Goal: Task Accomplishment & Management: Manage account settings

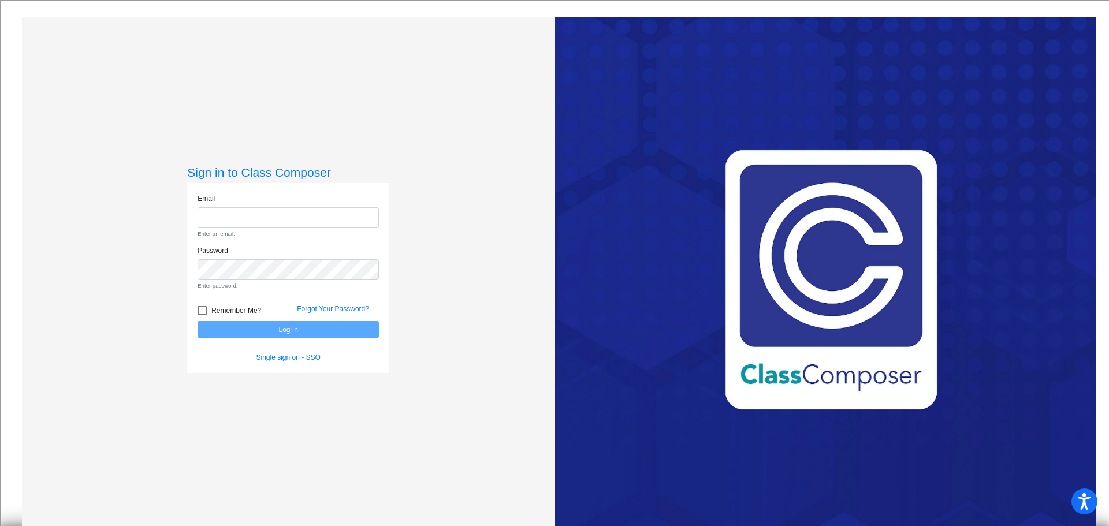
type input "[EMAIL_ADDRESS][DOMAIN_NAME]"
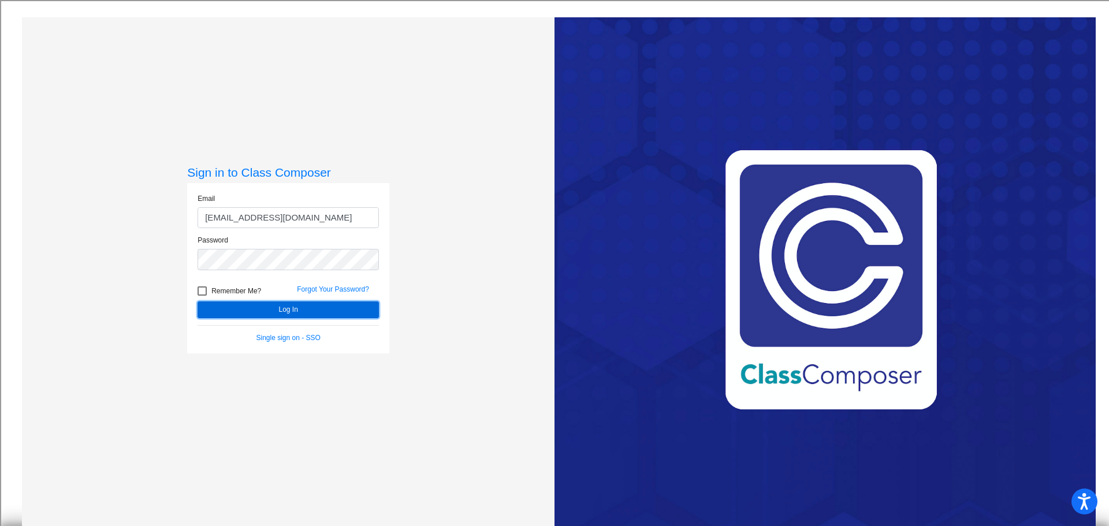
click at [299, 320] on form "Email [EMAIL_ADDRESS][DOMAIN_NAME] Password Remember Me? Forgot Your Password? …" at bounding box center [287, 268] width 181 height 150
click at [300, 308] on button "Log In" at bounding box center [287, 309] width 181 height 17
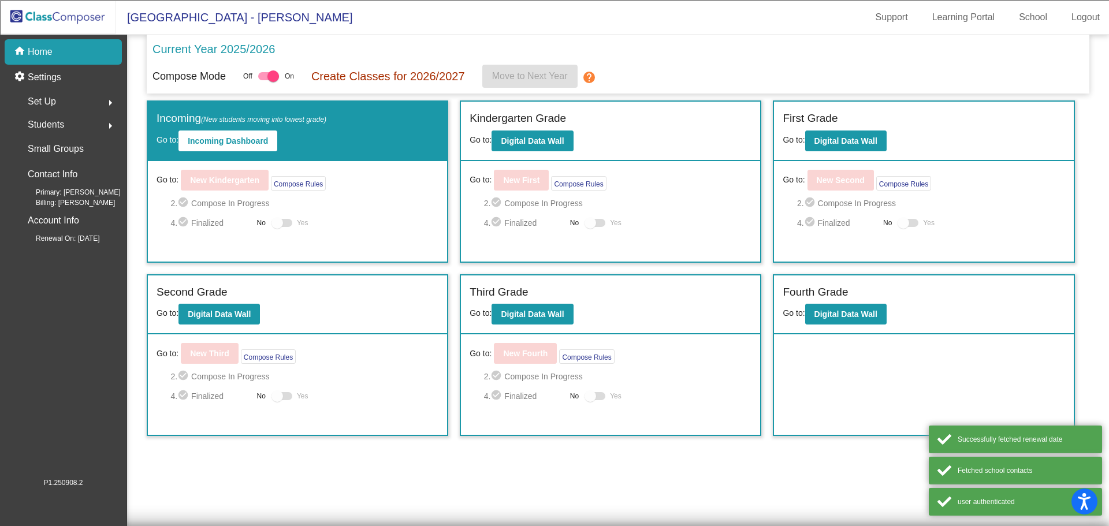
click at [870, 293] on div "Fourth Grade" at bounding box center [923, 294] width 282 height 20
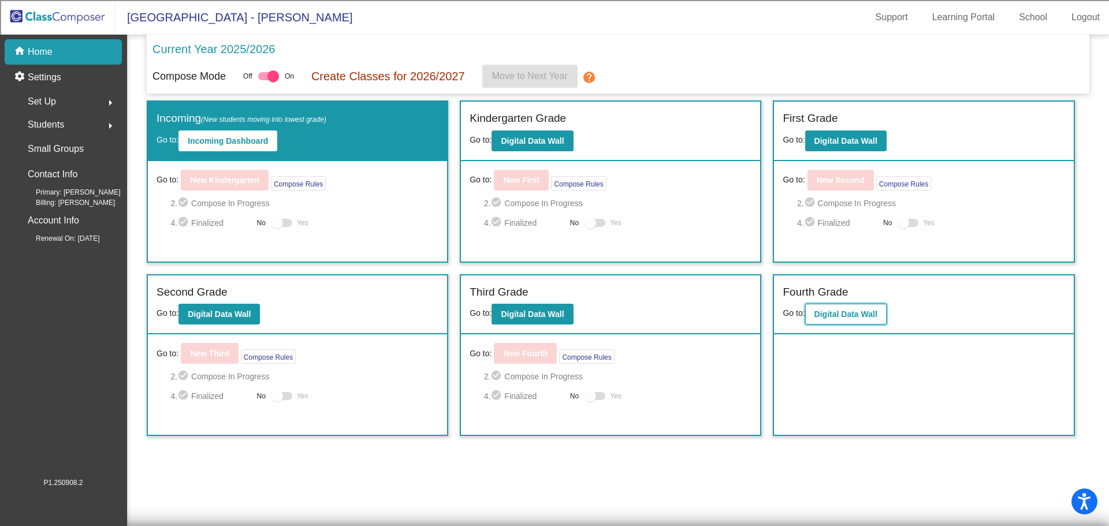
click at [855, 316] on b "Digital Data Wall" at bounding box center [845, 313] width 63 height 9
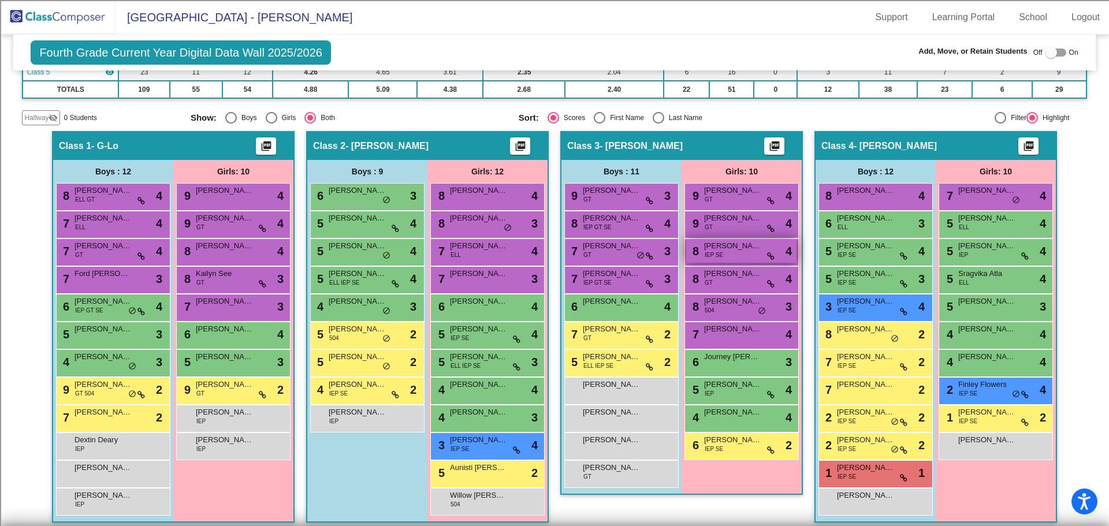
scroll to position [231, 0]
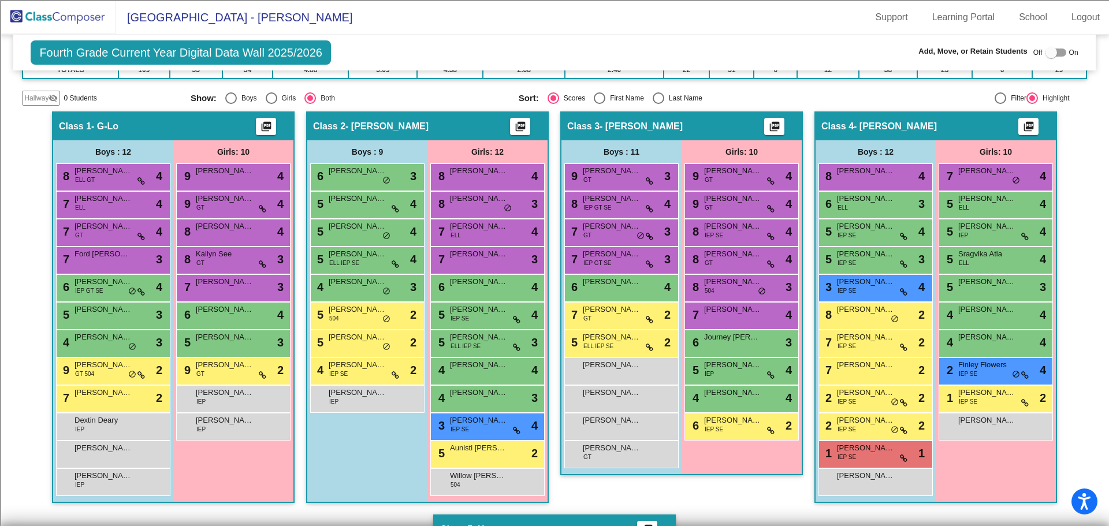
click at [79, 14] on img at bounding box center [57, 17] width 115 height 34
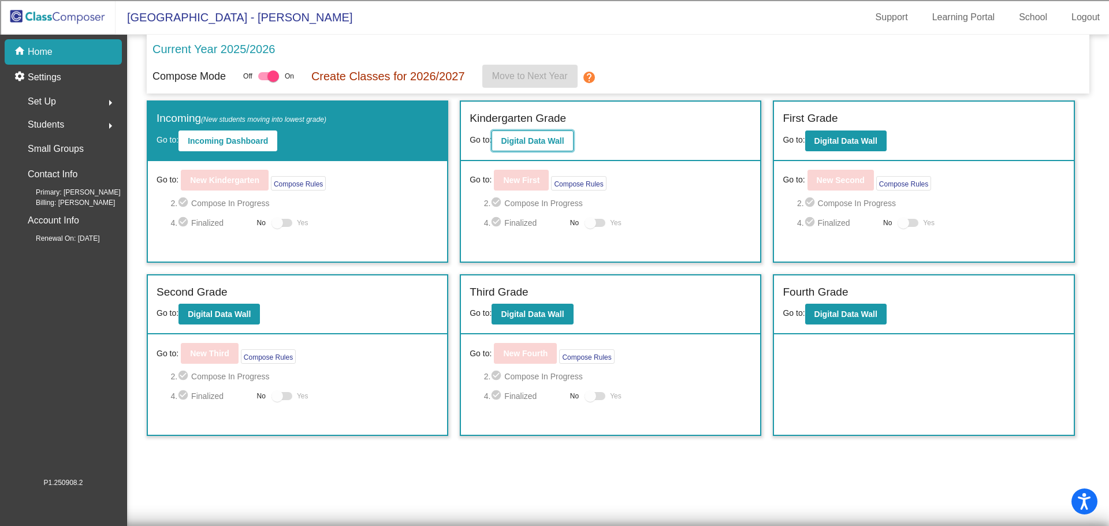
click at [554, 143] on b "Digital Data Wall" at bounding box center [532, 140] width 63 height 9
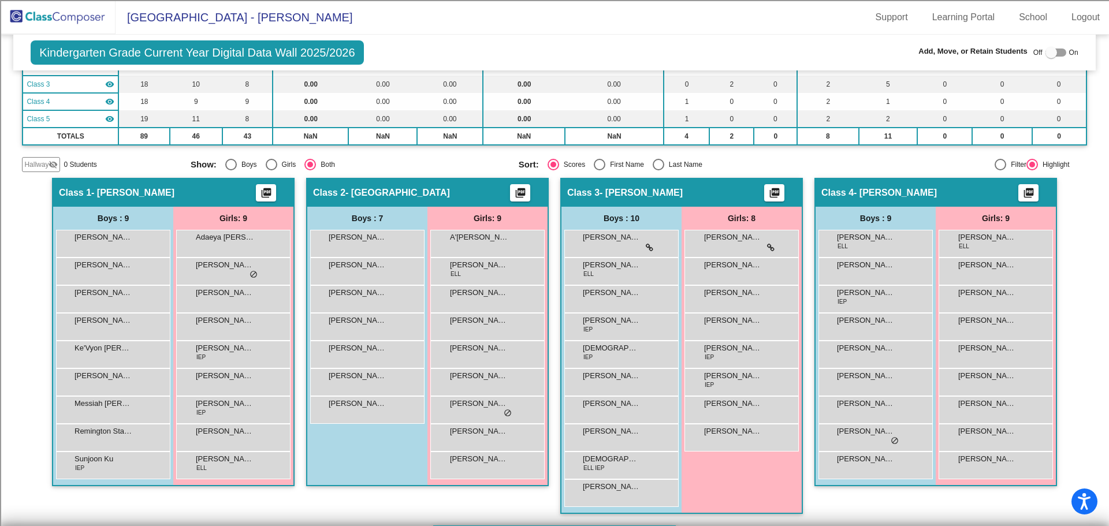
scroll to position [173, 0]
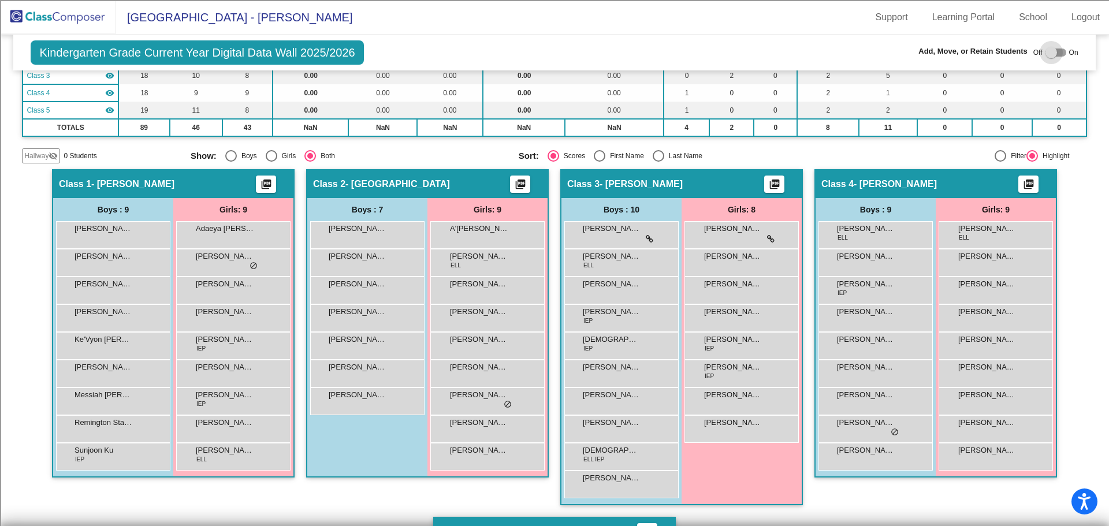
click at [1054, 51] on div at bounding box center [1055, 53] width 21 height 8
checkbox input "true"
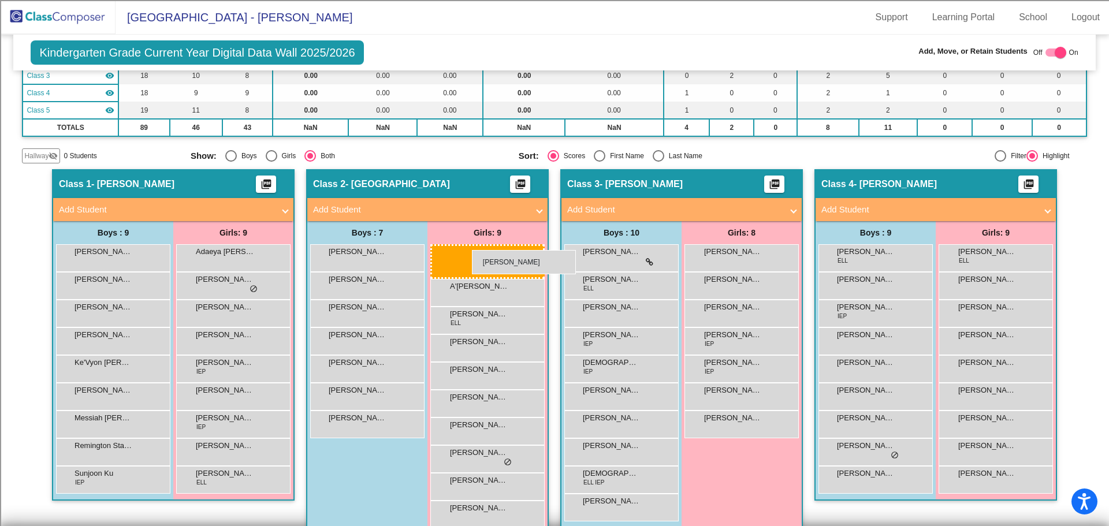
drag, startPoint x: 724, startPoint y: 258, endPoint x: 472, endPoint y: 250, distance: 252.4
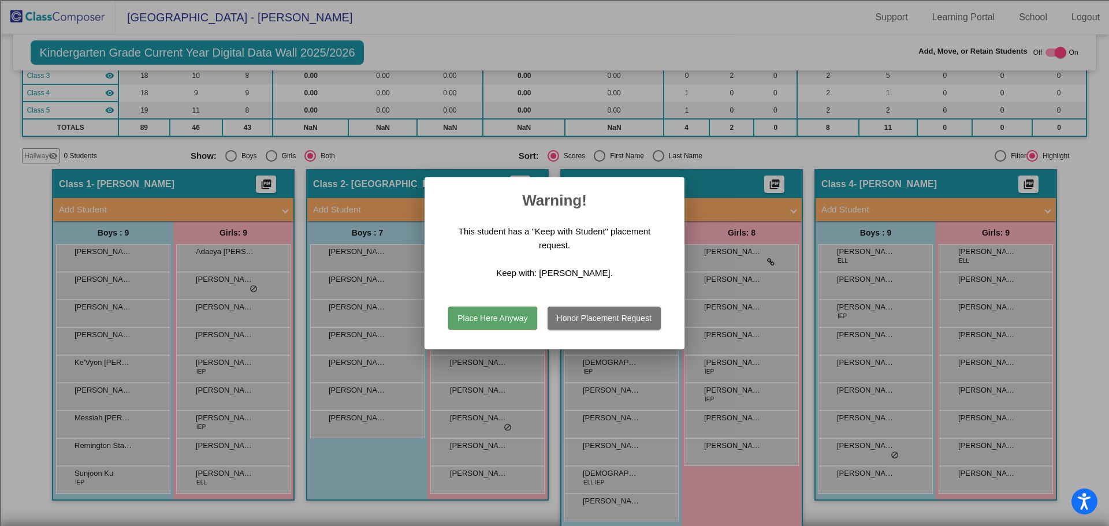
click at [469, 319] on button "Place Here Anyway" at bounding box center [492, 318] width 88 height 23
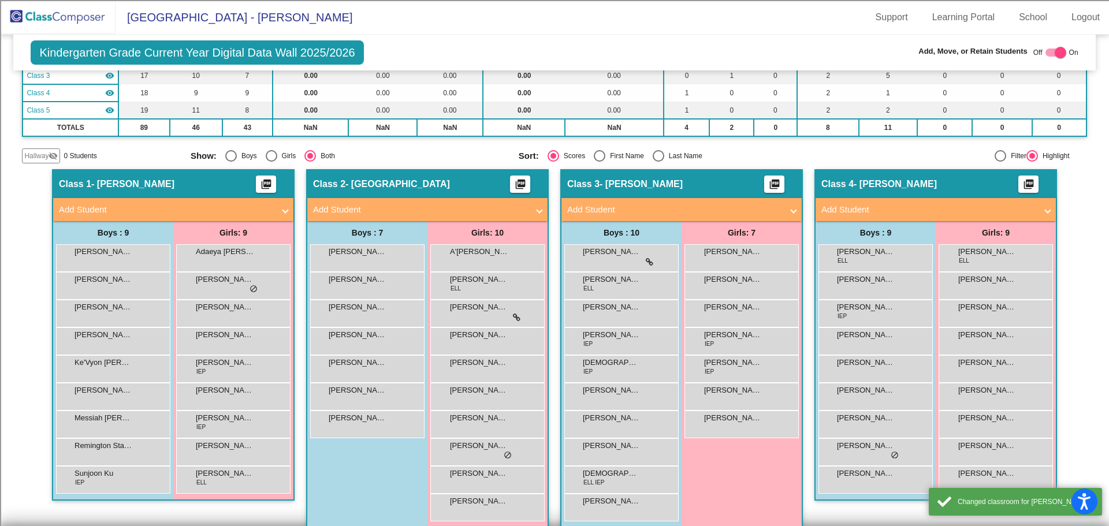
click at [54, 150] on div "Hallway visibility_off" at bounding box center [41, 155] width 38 height 15
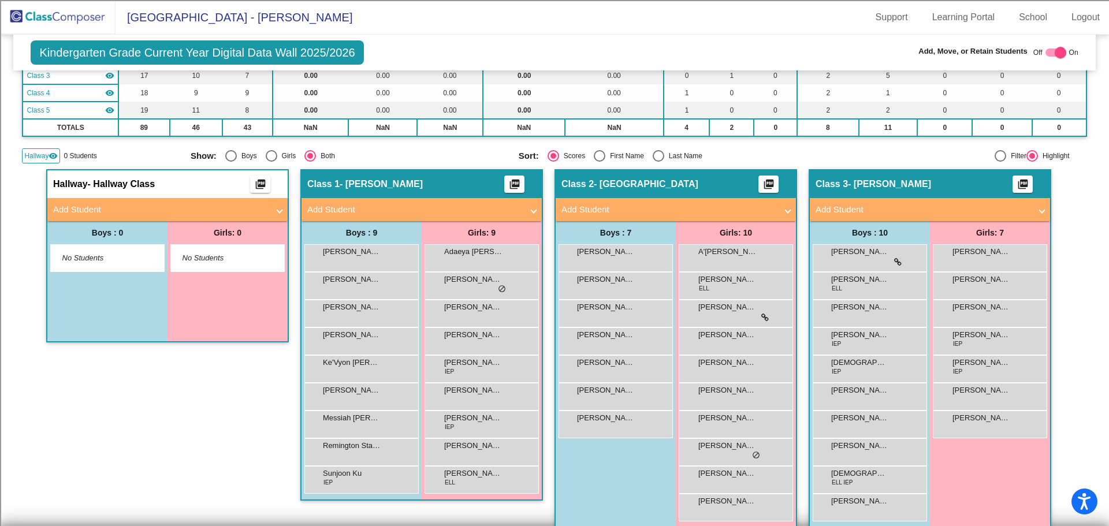
click at [278, 210] on span at bounding box center [279, 209] width 5 height 13
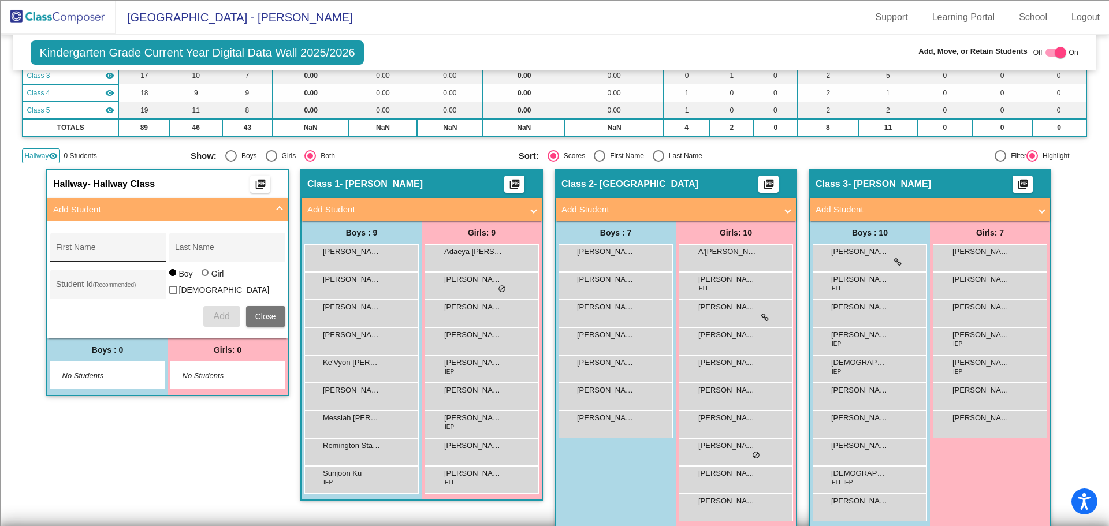
click at [110, 247] on div "First Name" at bounding box center [108, 251] width 104 height 24
type input "Sekani"
type input "H"
type input "[PERSON_NAME]"
type input "100073654"
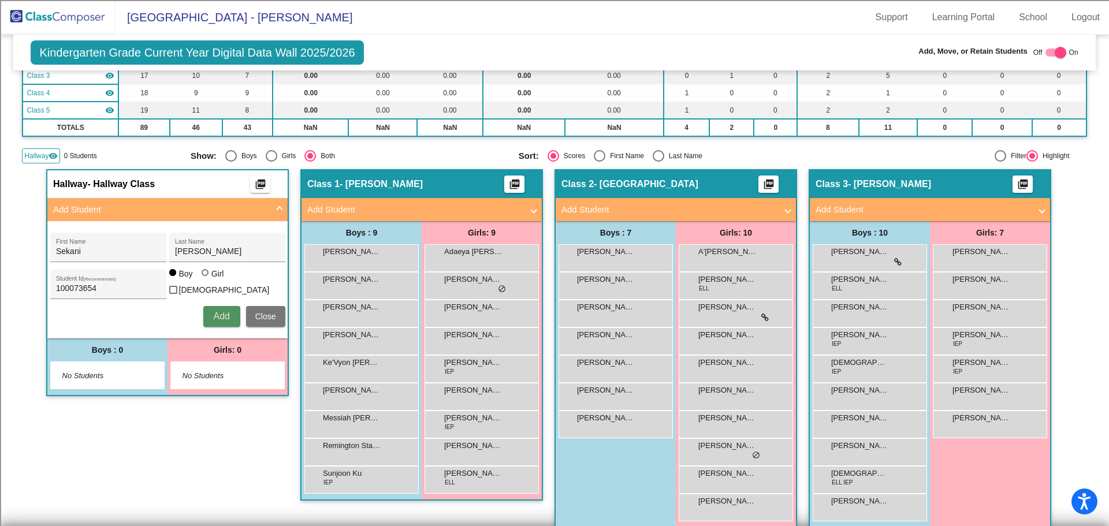
click at [217, 314] on span "Add" at bounding box center [221, 316] width 16 height 10
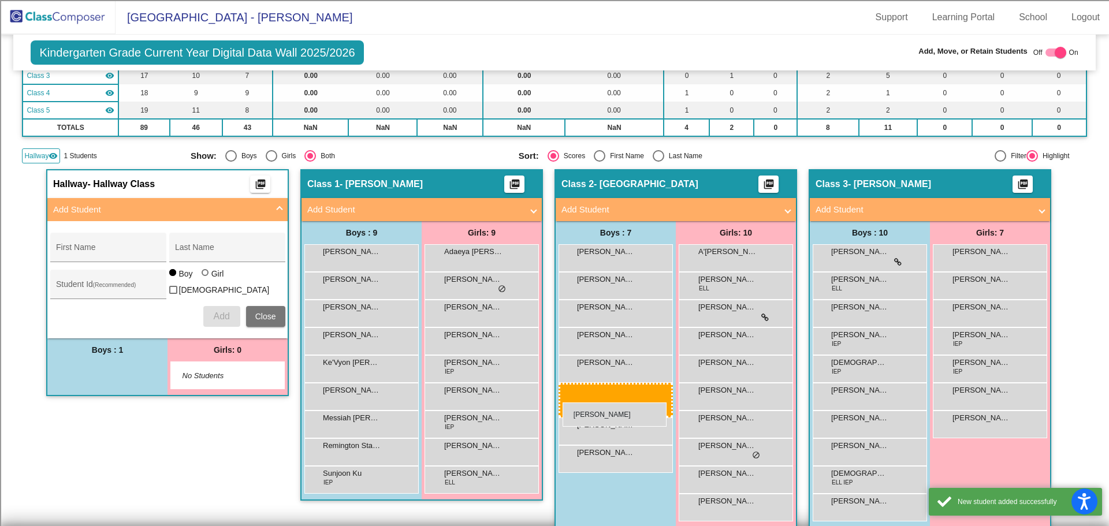
drag, startPoint x: 92, startPoint y: 374, endPoint x: 564, endPoint y: 401, distance: 472.5
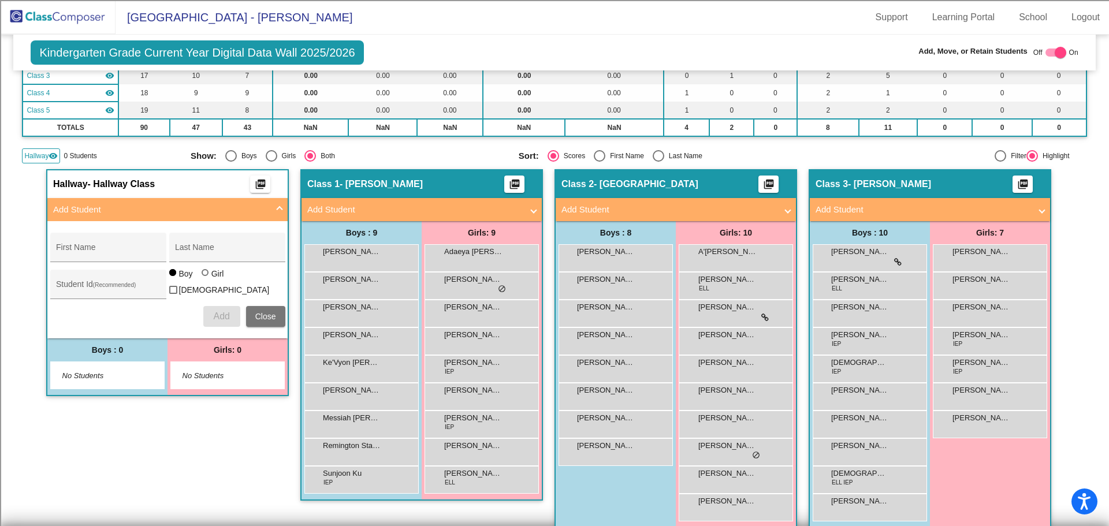
click at [43, 155] on span "Hallway" at bounding box center [36, 156] width 24 height 10
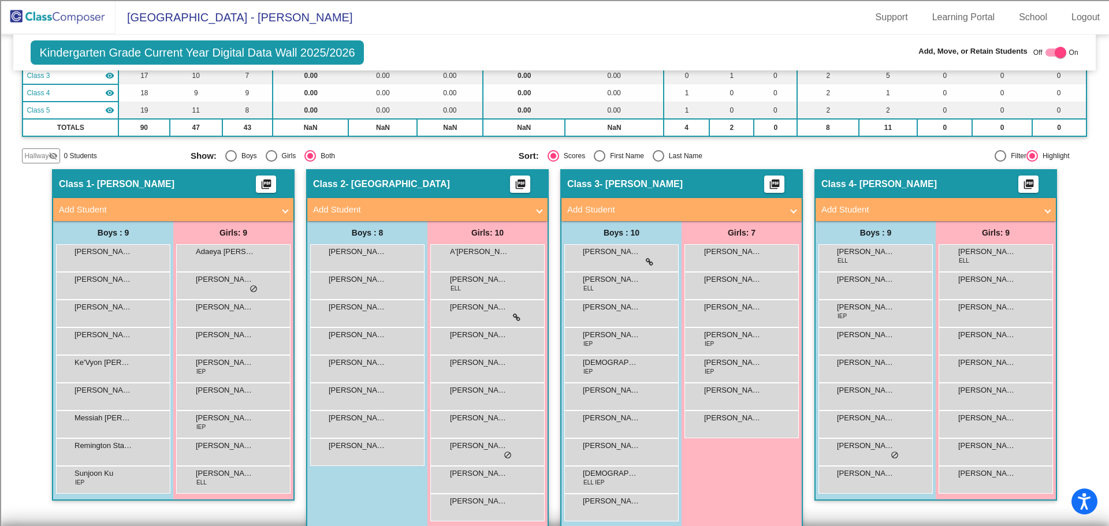
scroll to position [0, 0]
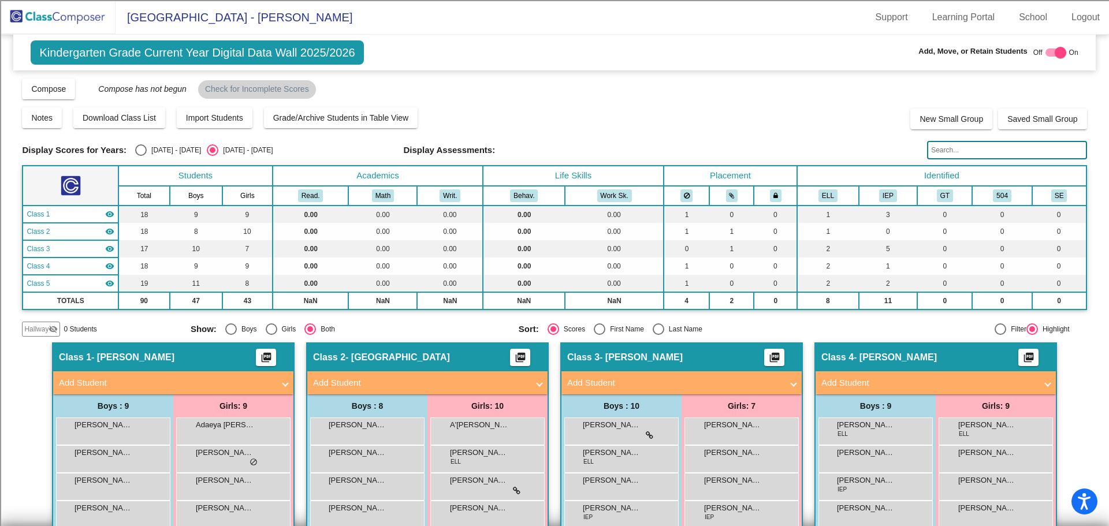
click at [58, 13] on img at bounding box center [57, 17] width 115 height 34
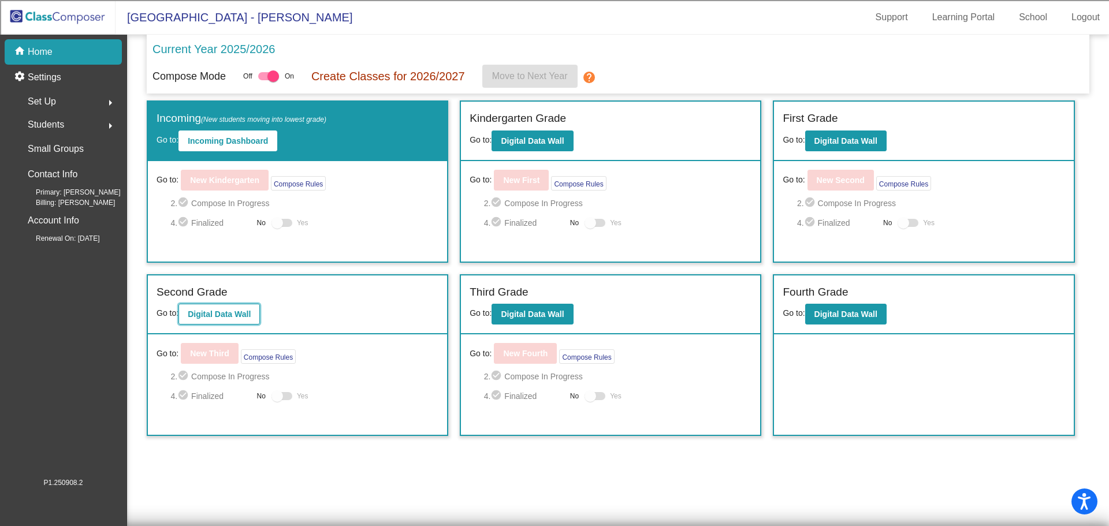
click at [229, 312] on b "Digital Data Wall" at bounding box center [219, 313] width 63 height 9
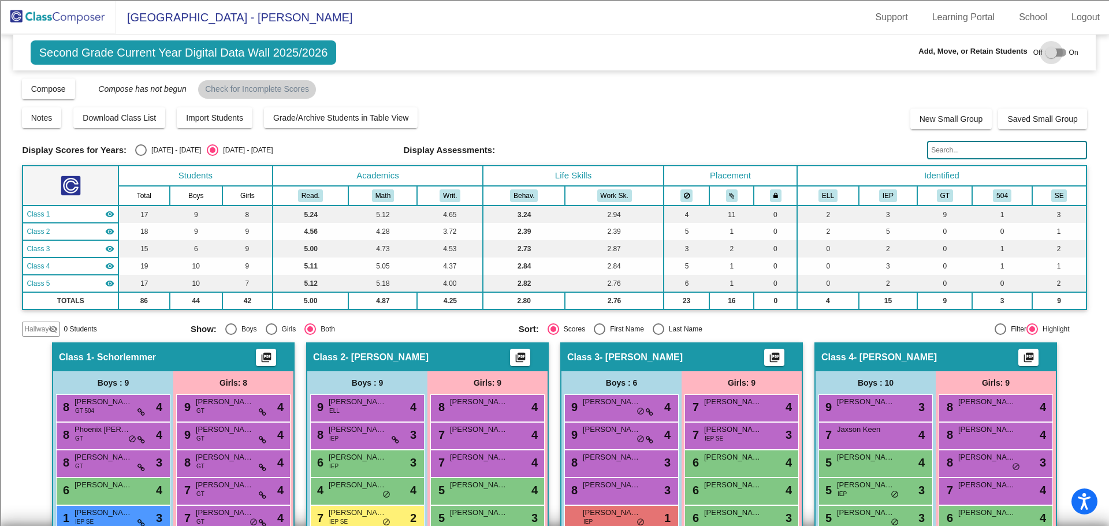
click at [1059, 54] on div at bounding box center [1055, 53] width 21 height 8
checkbox input "true"
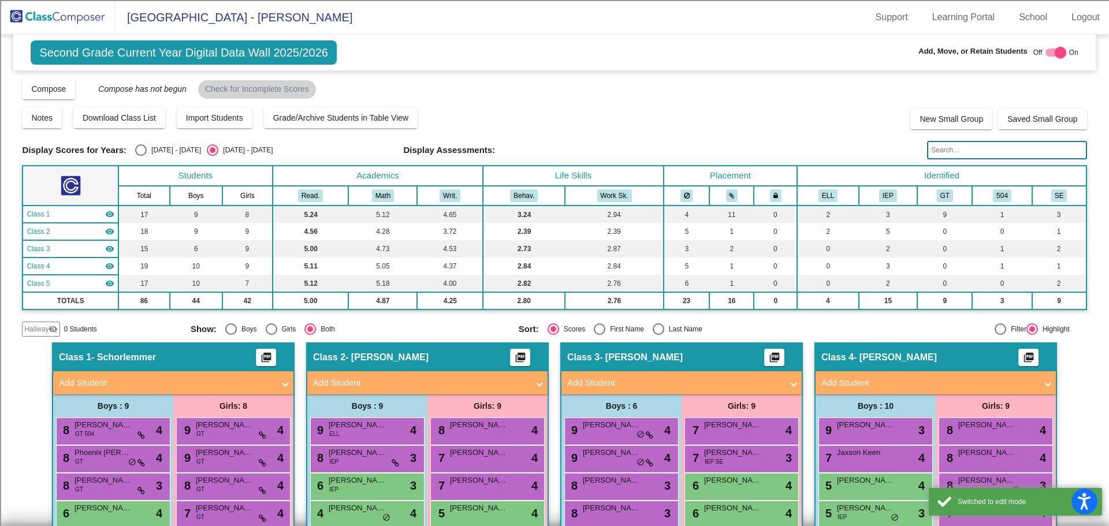
click at [39, 327] on span "Hallway" at bounding box center [36, 329] width 24 height 10
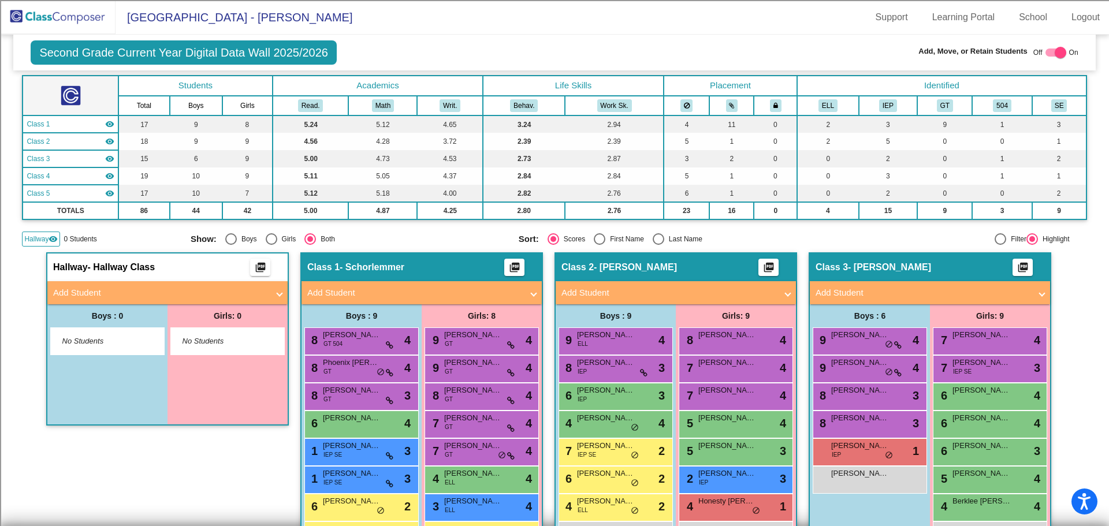
scroll to position [115, 0]
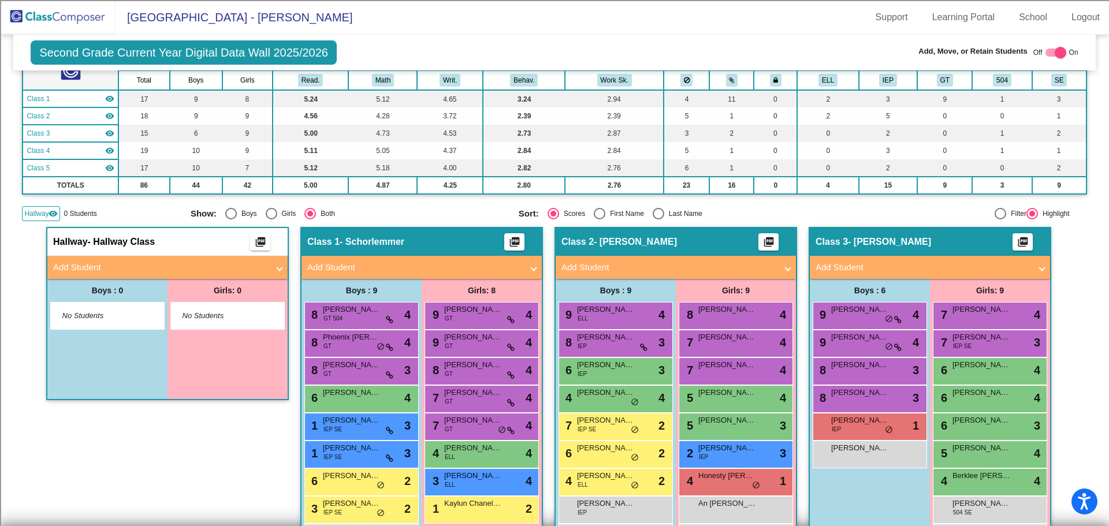
click at [119, 263] on mat-panel-title "Add Student" at bounding box center [160, 267] width 215 height 13
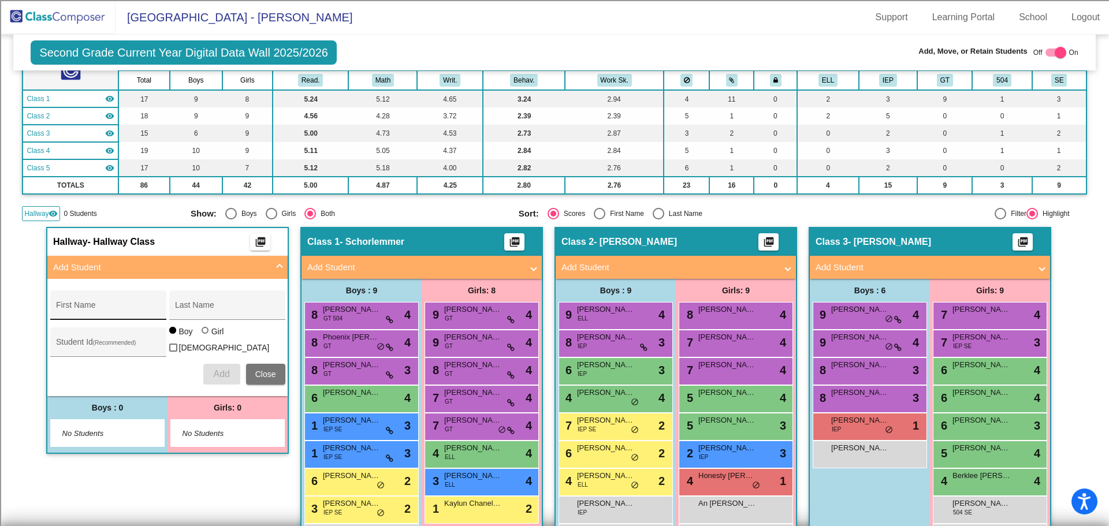
click at [98, 309] on input "First Name" at bounding box center [108, 309] width 104 height 9
type input "[PERSON_NAME]"
type input "100065682"
click at [222, 371] on span "Add" at bounding box center [221, 374] width 16 height 10
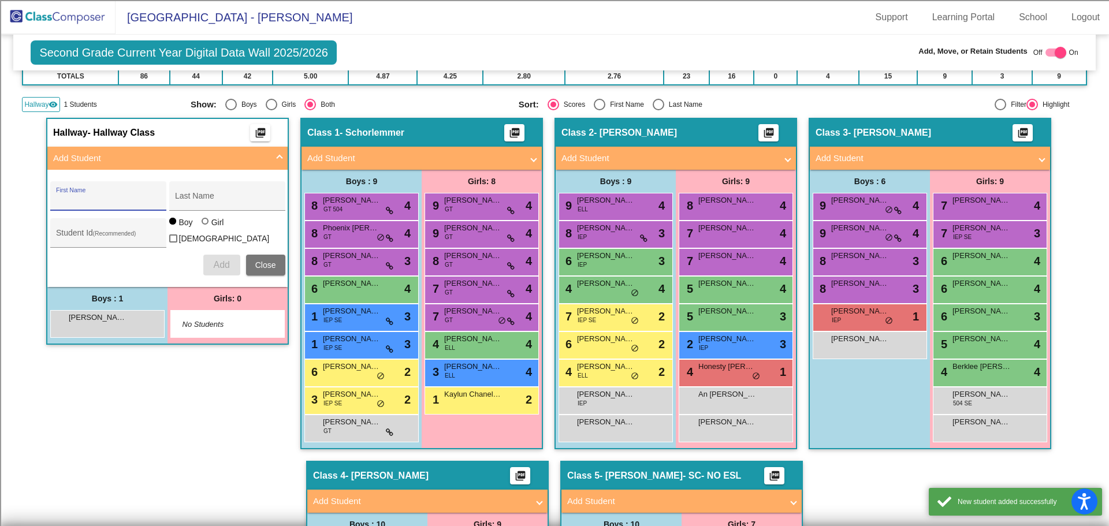
scroll to position [231, 0]
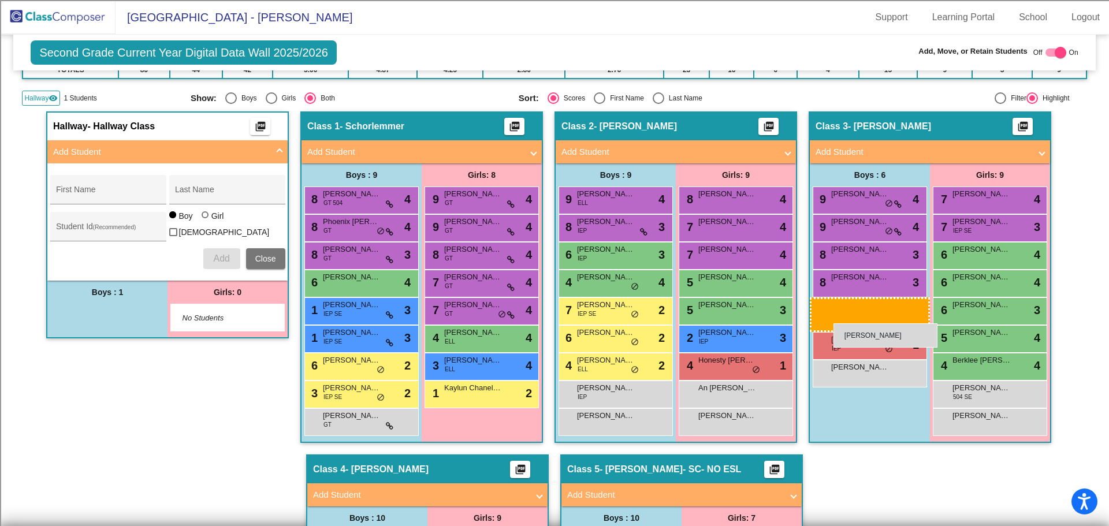
drag, startPoint x: 108, startPoint y: 313, endPoint x: 833, endPoint y: 323, distance: 725.3
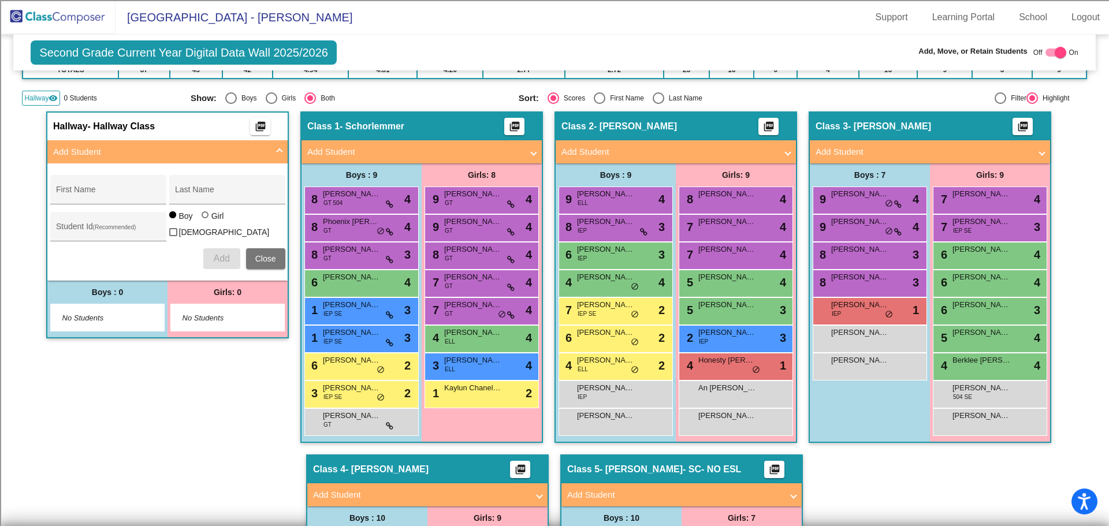
click at [49, 20] on img at bounding box center [57, 17] width 115 height 34
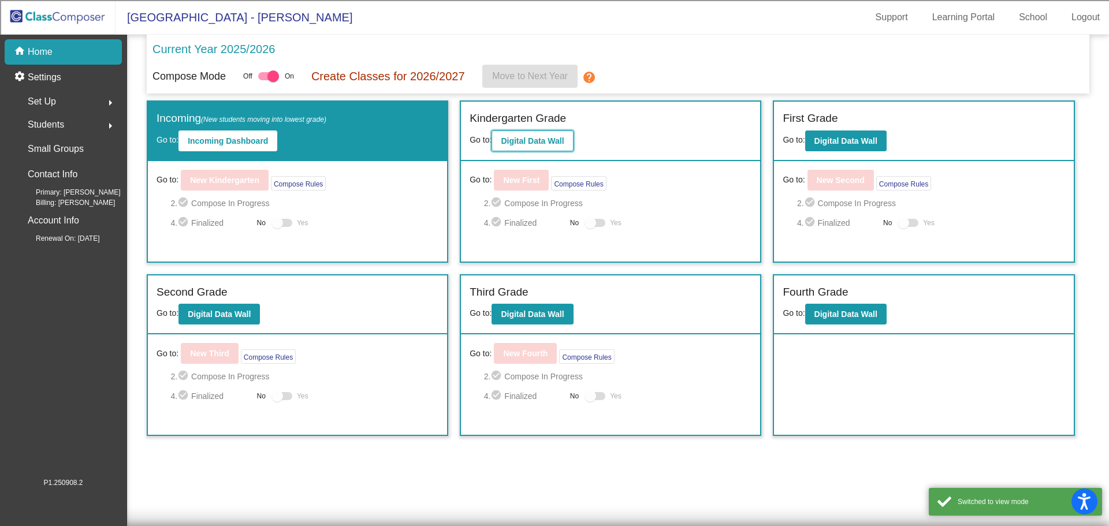
click at [532, 139] on b "Digital Data Wall" at bounding box center [532, 140] width 63 height 9
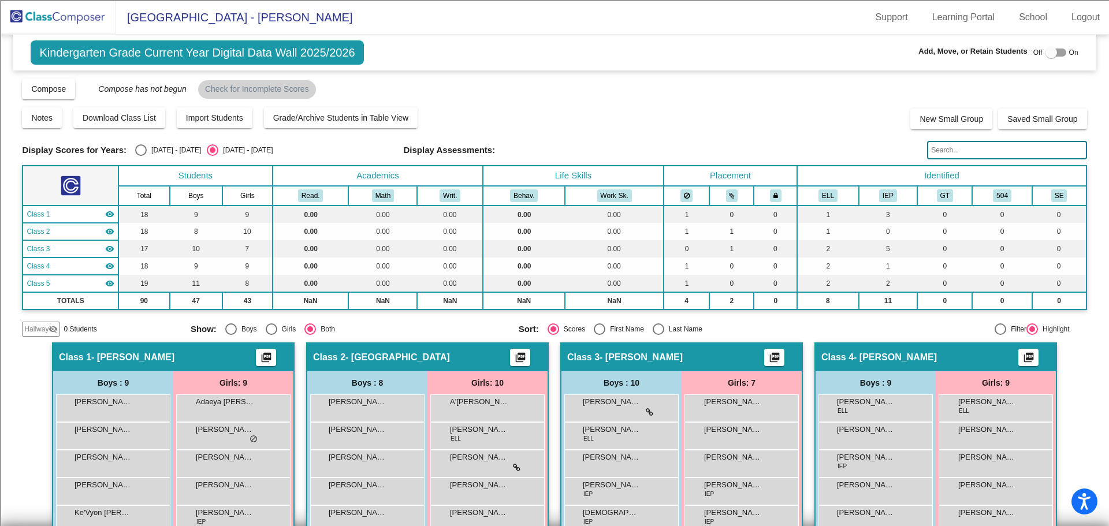
click at [62, 18] on img at bounding box center [57, 17] width 115 height 34
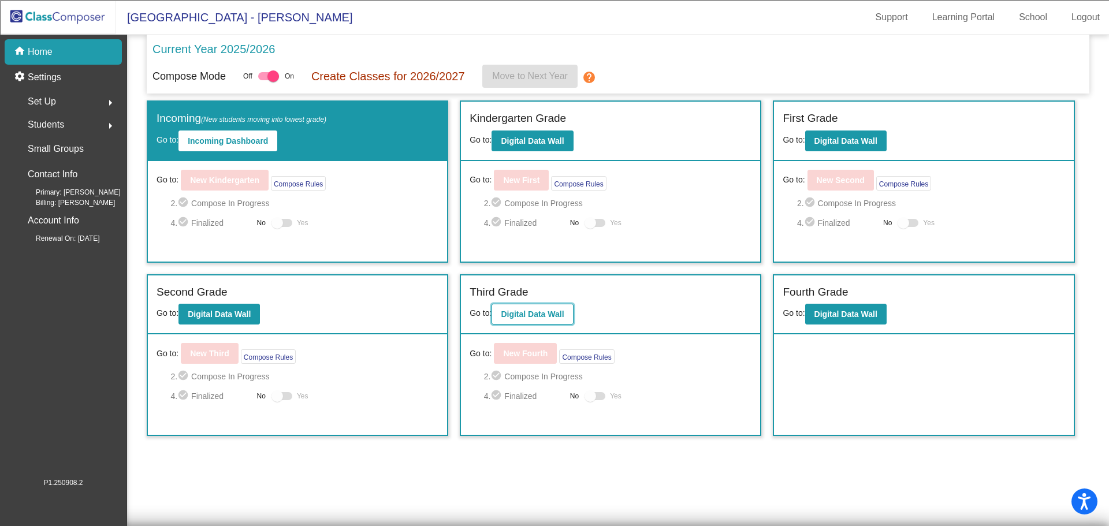
click at [533, 314] on b "Digital Data Wall" at bounding box center [532, 313] width 63 height 9
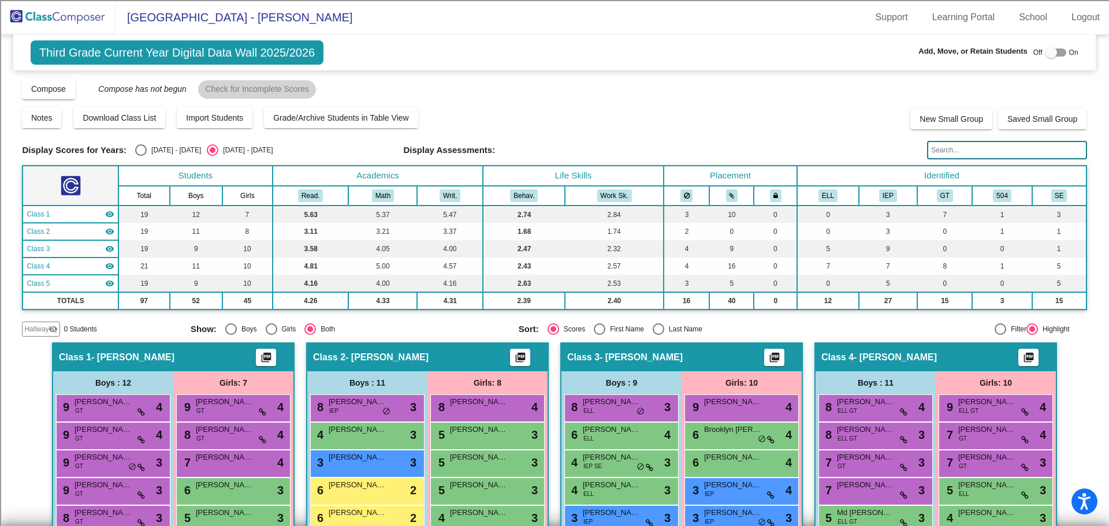
click at [15, 377] on mat-sidenav-content "Third Grade Current Year Digital Data Wall 2025/2026 Add, Move, or Retain Stude…" at bounding box center [554, 280] width 1109 height 491
click at [1059, 51] on div at bounding box center [1055, 53] width 21 height 8
checkbox input "true"
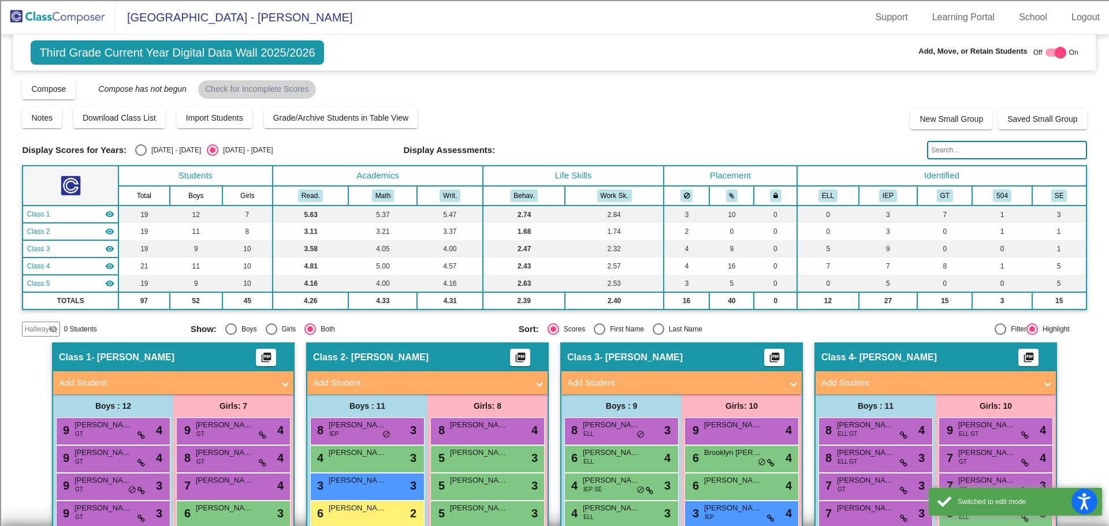
click at [28, 327] on span "Hallway" at bounding box center [36, 329] width 24 height 10
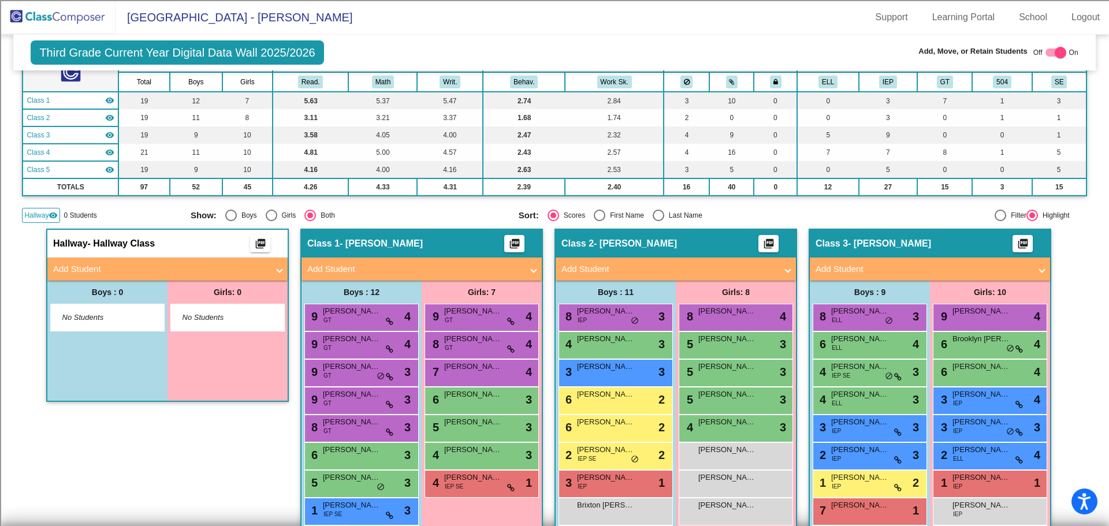
scroll to position [115, 0]
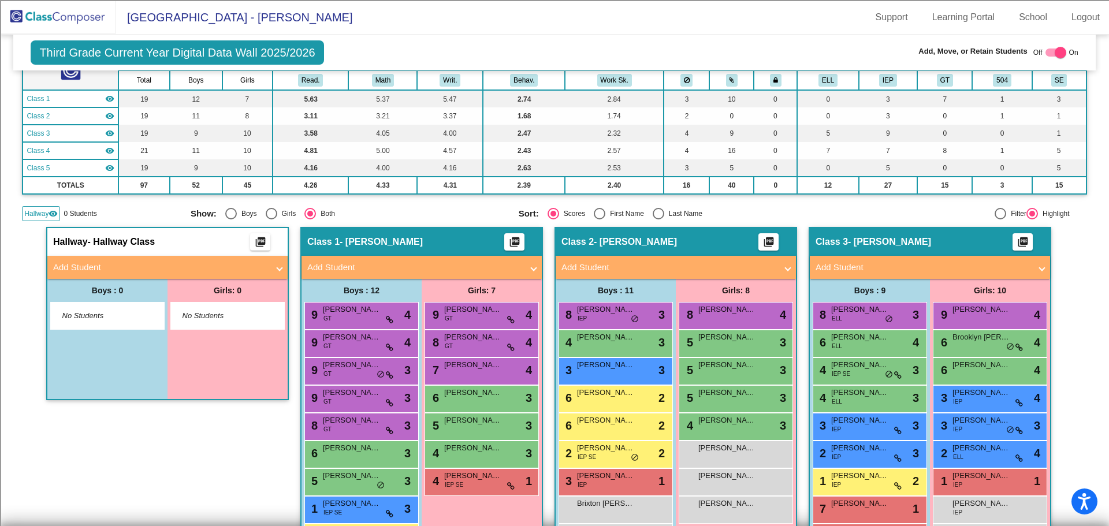
click at [262, 266] on mat-panel-title "Add Student" at bounding box center [160, 267] width 215 height 13
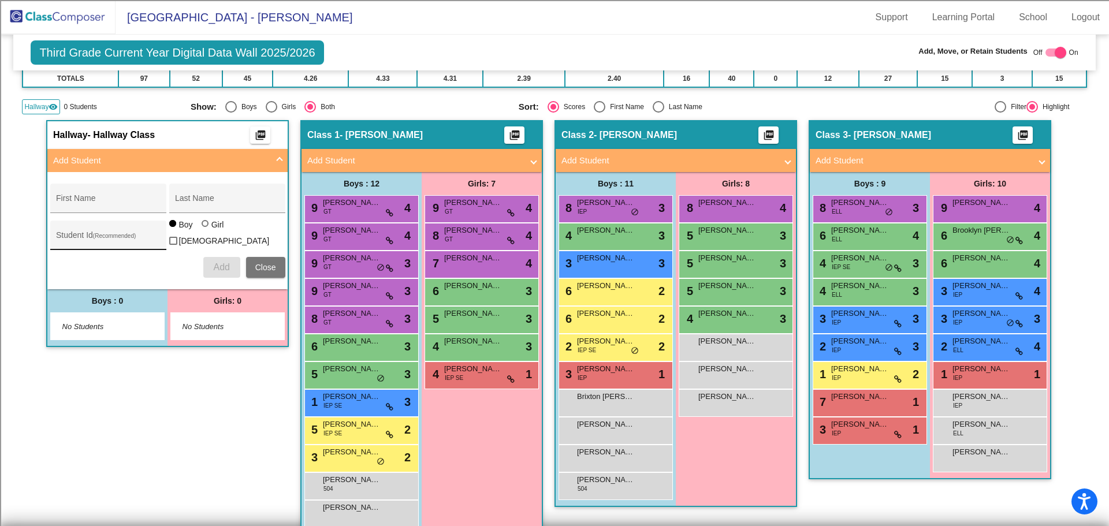
scroll to position [231, 0]
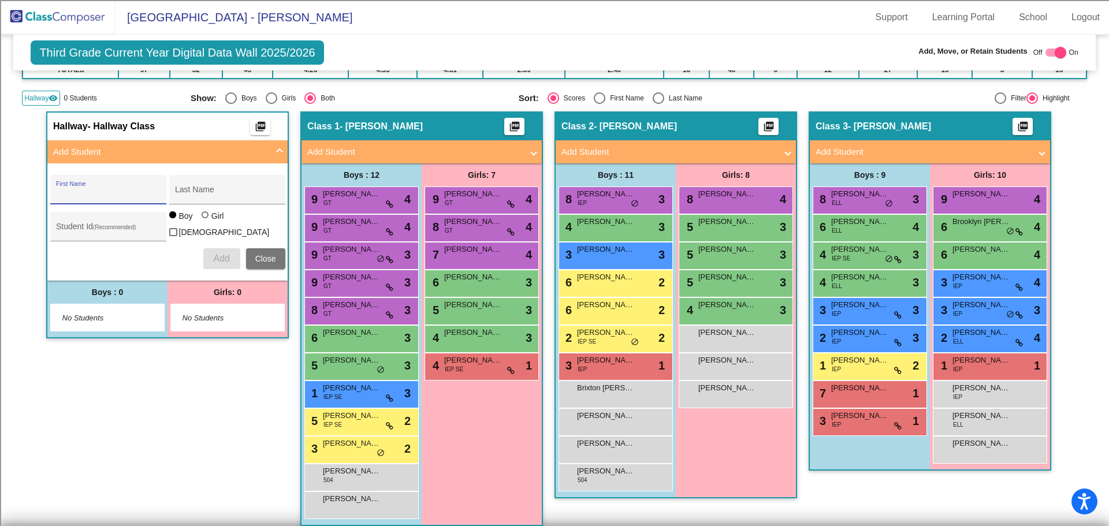
click at [81, 197] on input "First Name" at bounding box center [108, 193] width 104 height 9
type input "K"
type input "Jazaya"
type input "W"
type input "[PERSON_NAME]"
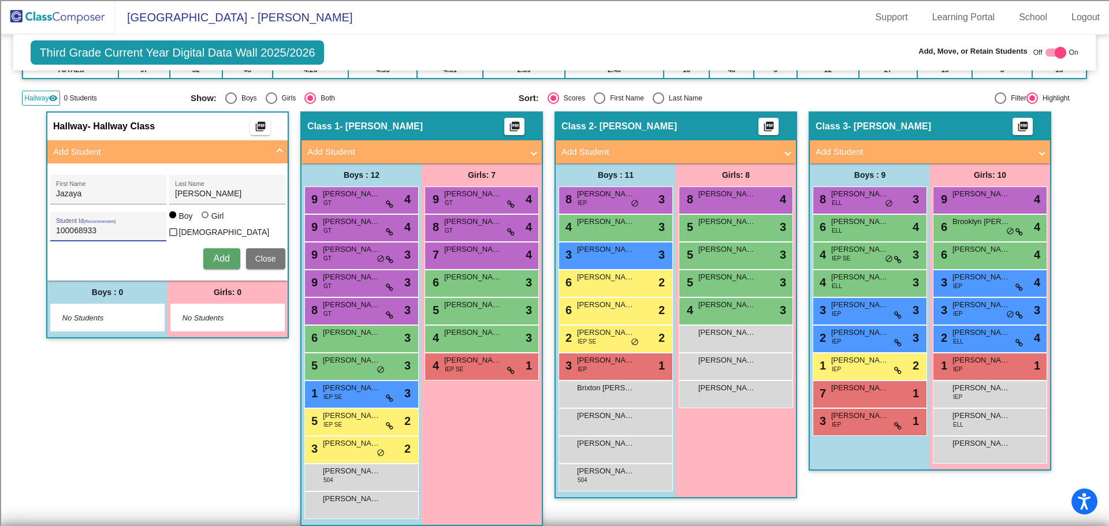
type input "100068933"
click at [202, 218] on div at bounding box center [205, 214] width 7 height 7
click at [206, 221] on input "Girl" at bounding box center [206, 221] width 1 height 1
radio input "true"
click at [215, 253] on span "Add" at bounding box center [221, 258] width 16 height 10
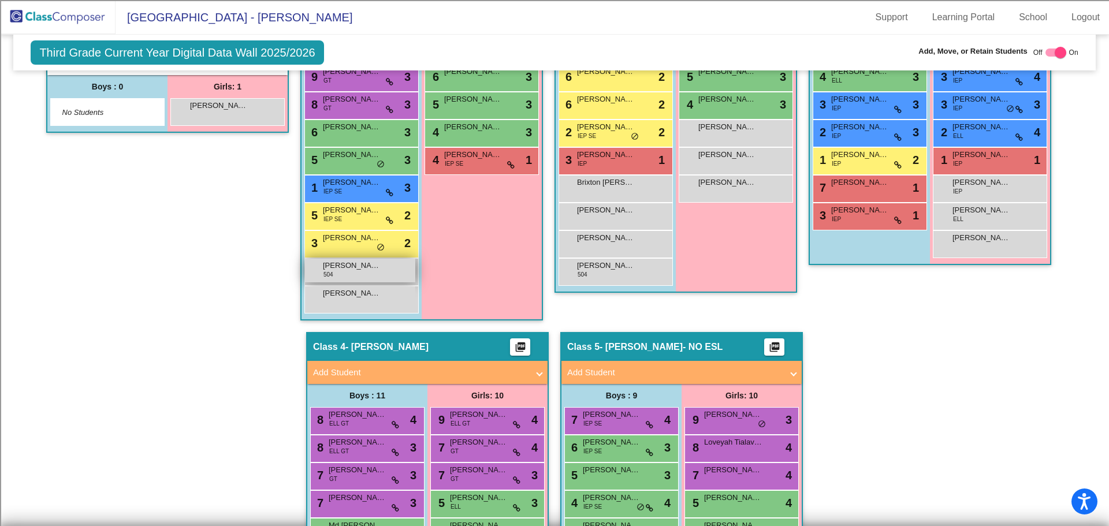
scroll to position [462, 0]
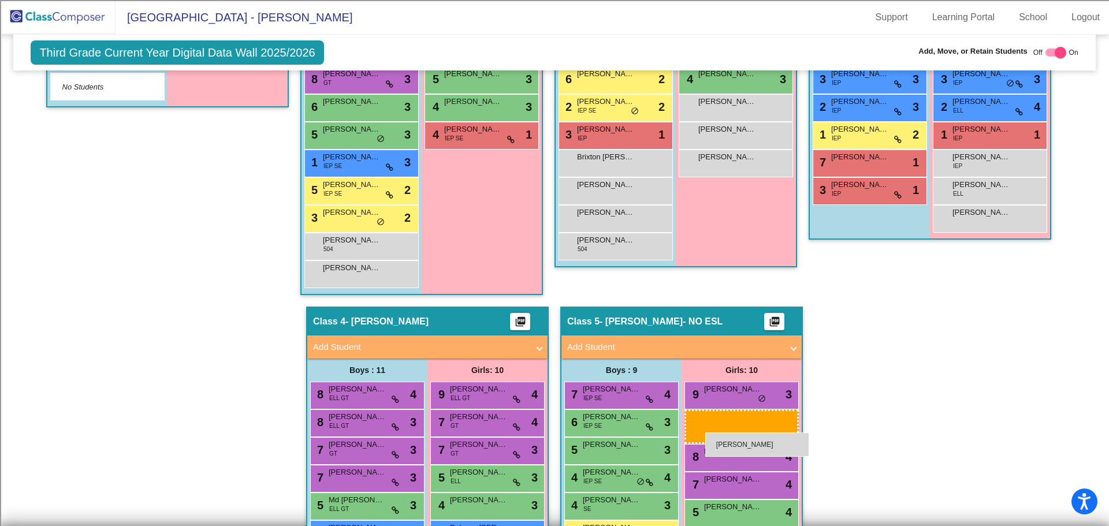
drag, startPoint x: 225, startPoint y: 85, endPoint x: 705, endPoint y: 432, distance: 593.0
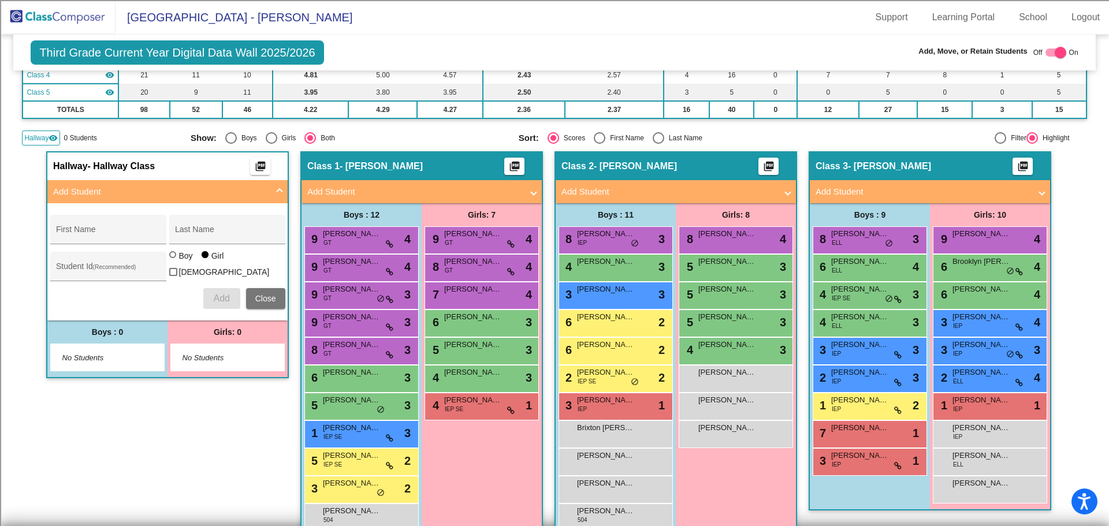
scroll to position [0, 0]
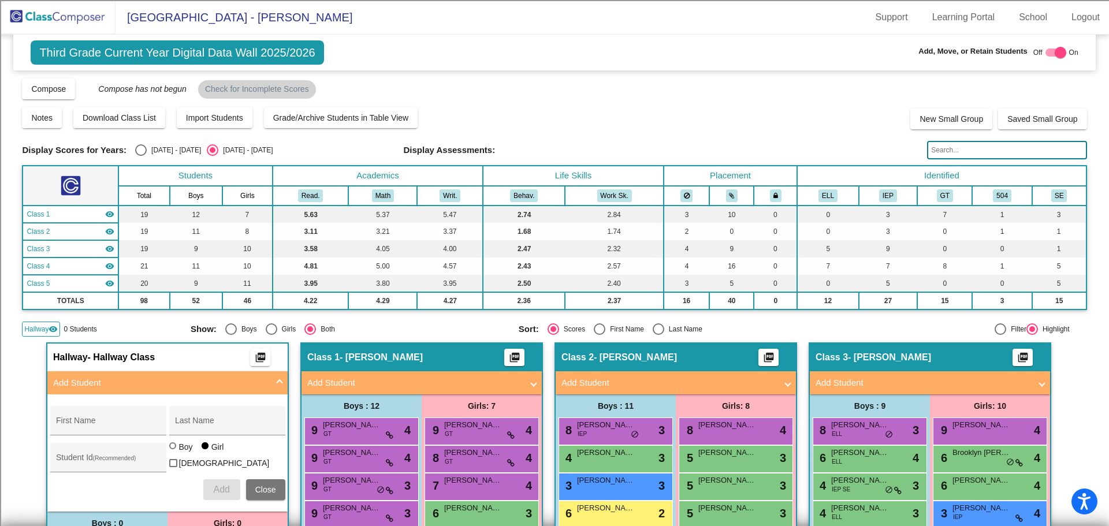
click at [51, 12] on img at bounding box center [57, 17] width 115 height 34
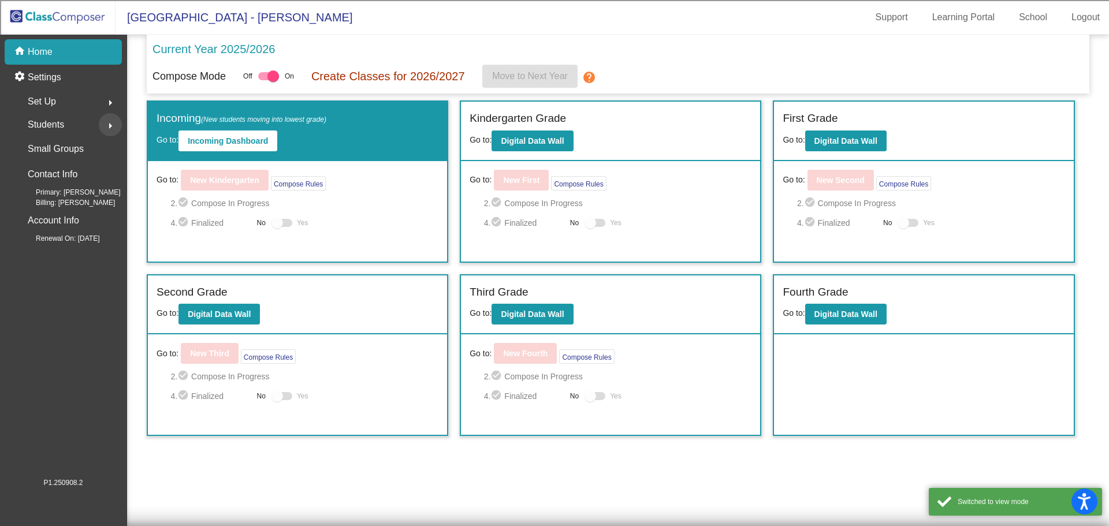
click at [110, 125] on mat-icon "arrow_right" at bounding box center [110, 126] width 14 height 14
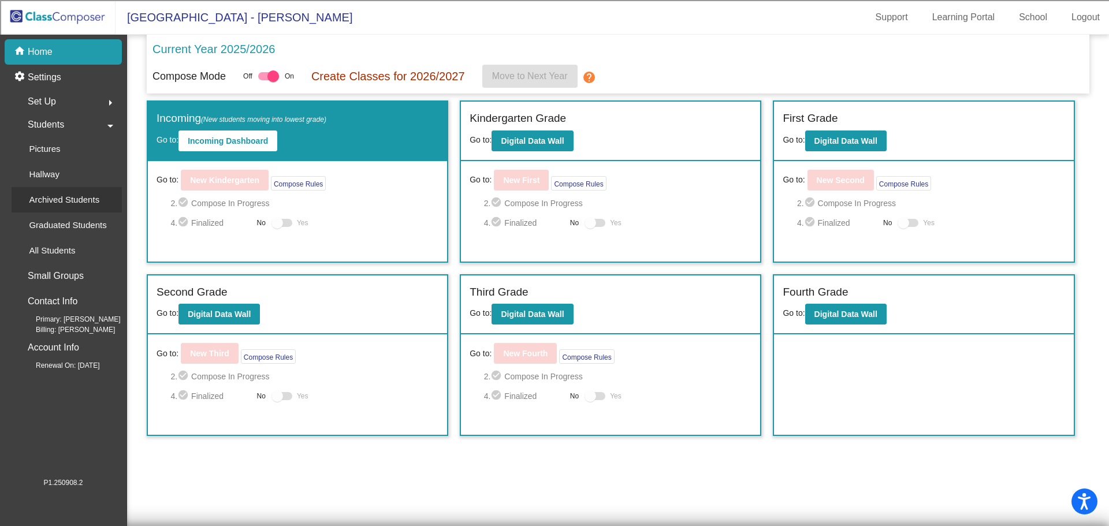
click at [70, 204] on p "Archived Students" at bounding box center [64, 200] width 70 height 14
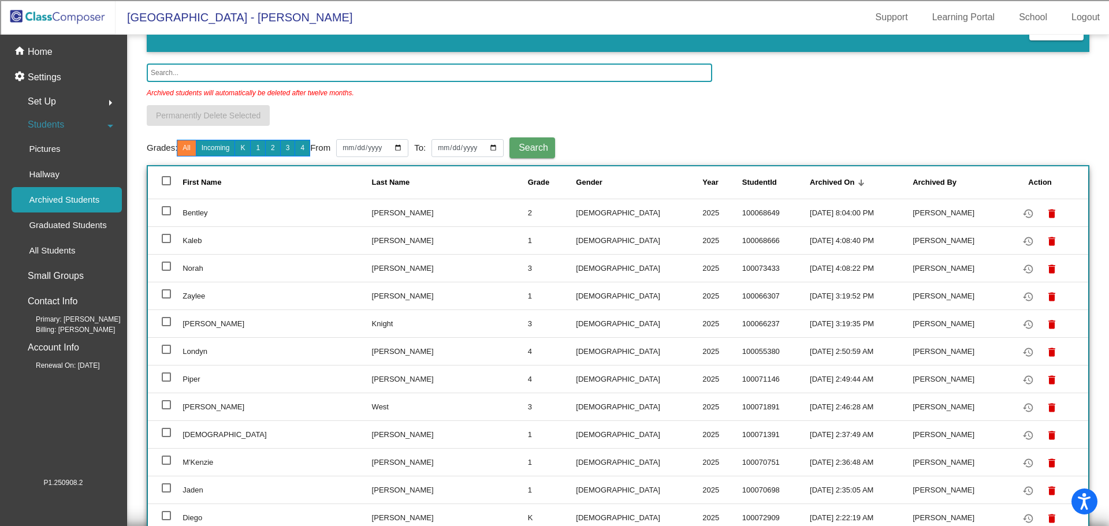
scroll to position [58, 0]
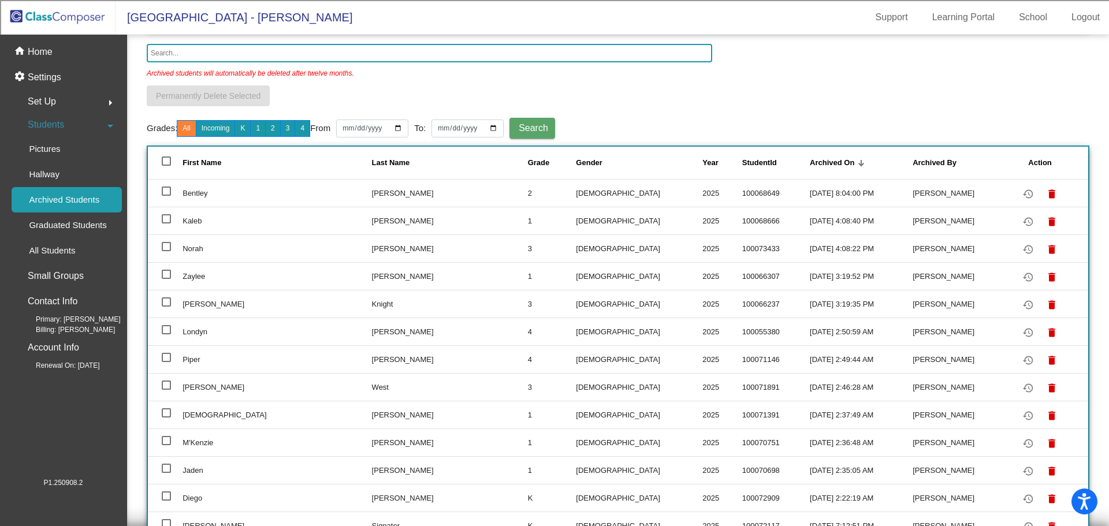
click at [175, 49] on input "text" at bounding box center [429, 53] width 565 height 18
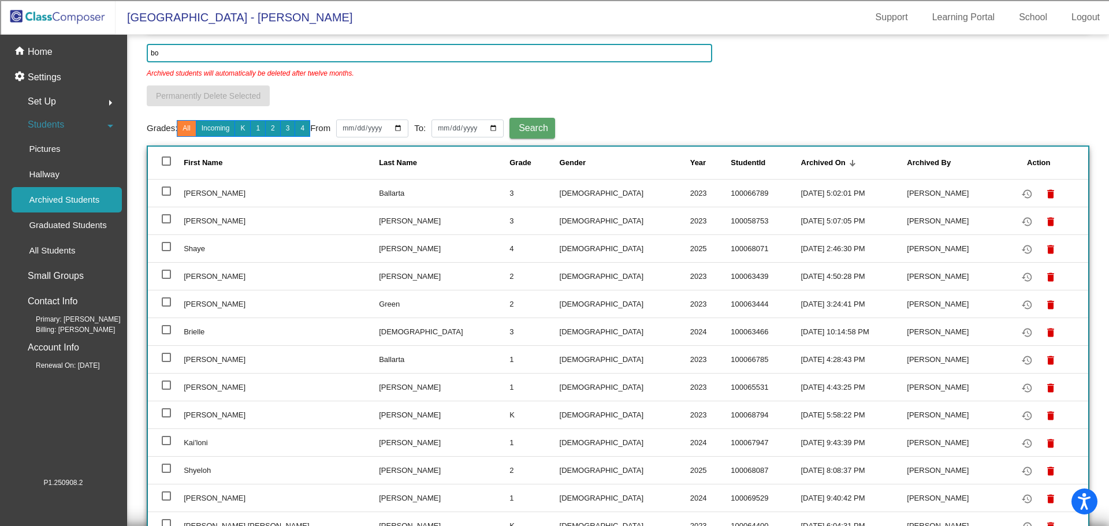
scroll to position [0, 0]
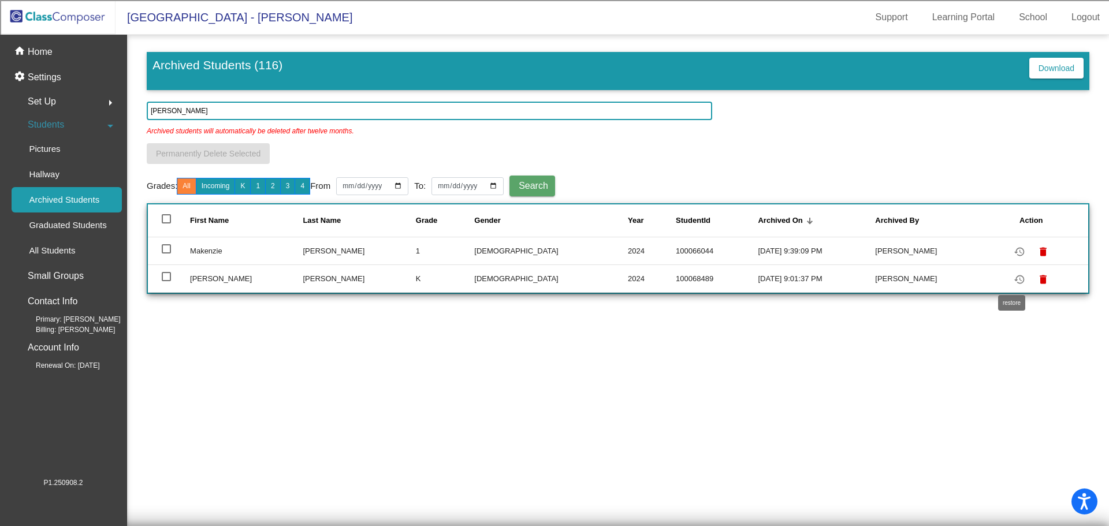
type input "[PERSON_NAME]"
click at [1012, 279] on mat-icon "restore" at bounding box center [1019, 280] width 14 height 14
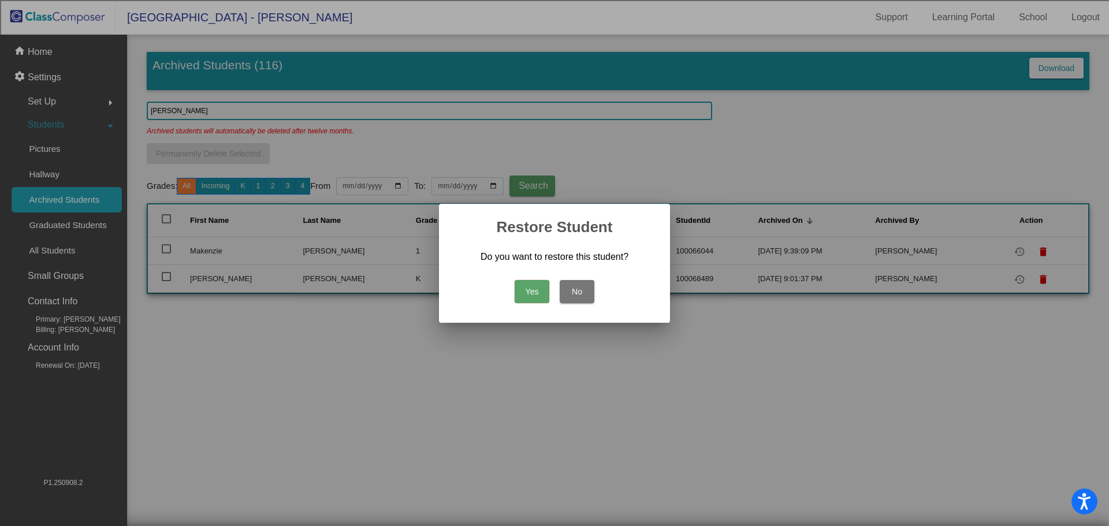
click at [536, 288] on button "Yes" at bounding box center [531, 291] width 35 height 23
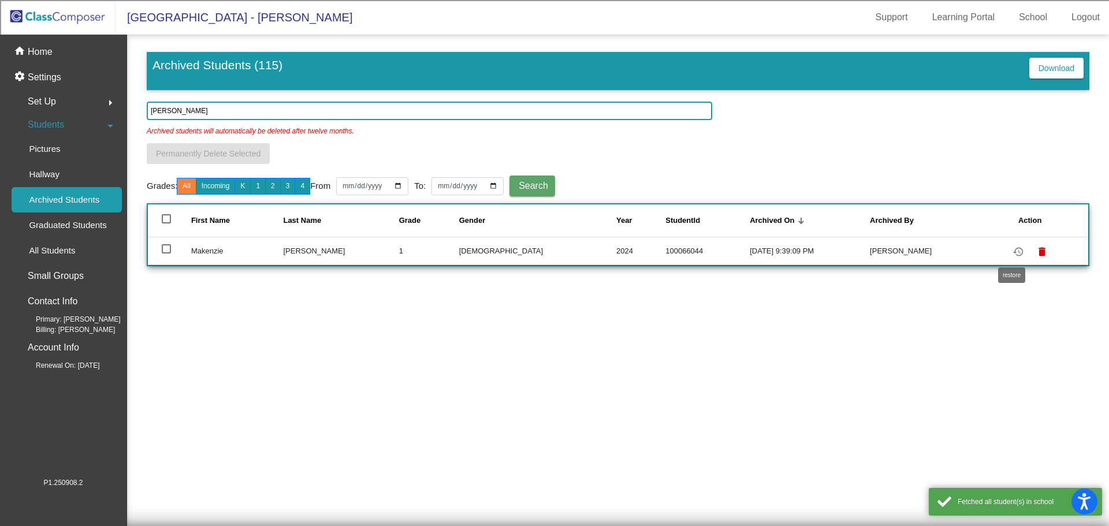
click at [1011, 252] on mat-icon "restore" at bounding box center [1018, 252] width 14 height 14
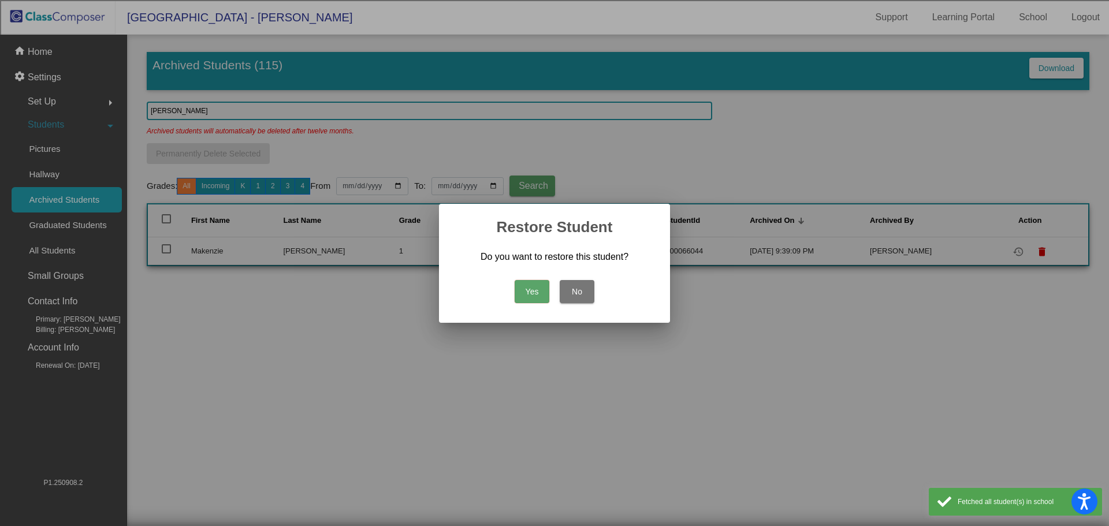
click at [528, 290] on button "Yes" at bounding box center [531, 291] width 35 height 23
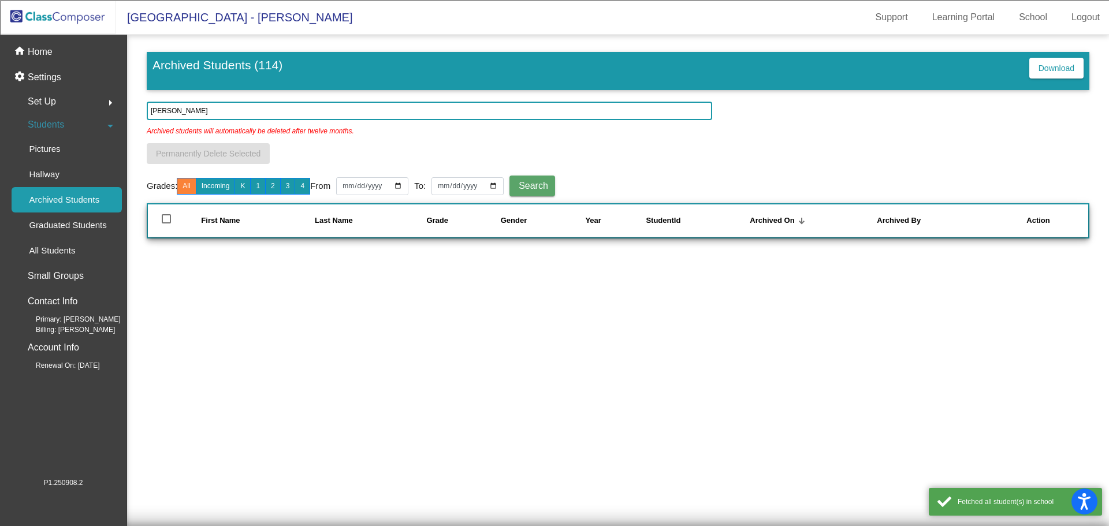
click at [65, 13] on img at bounding box center [57, 17] width 115 height 34
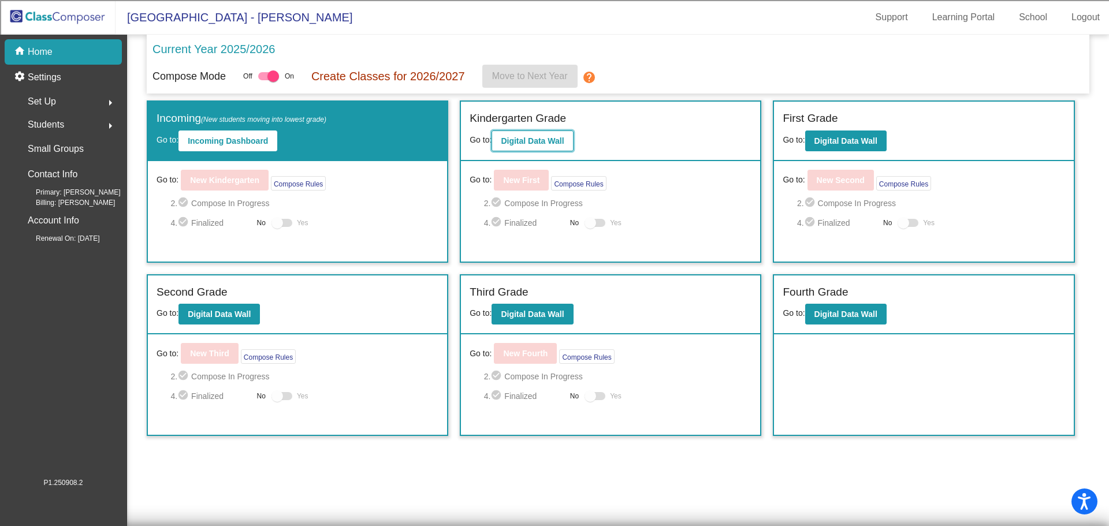
click at [554, 139] on b "Digital Data Wall" at bounding box center [532, 140] width 63 height 9
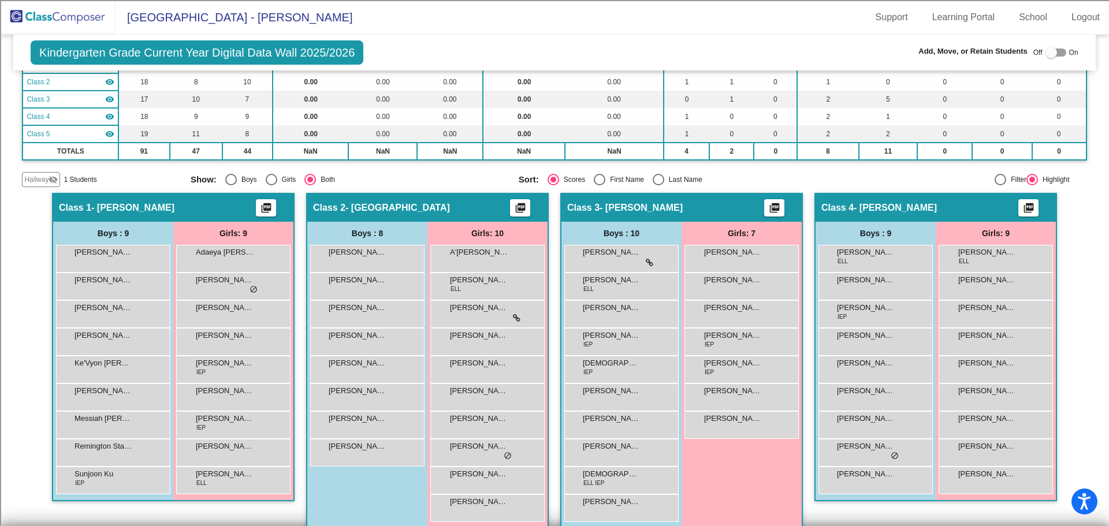
scroll to position [173, 0]
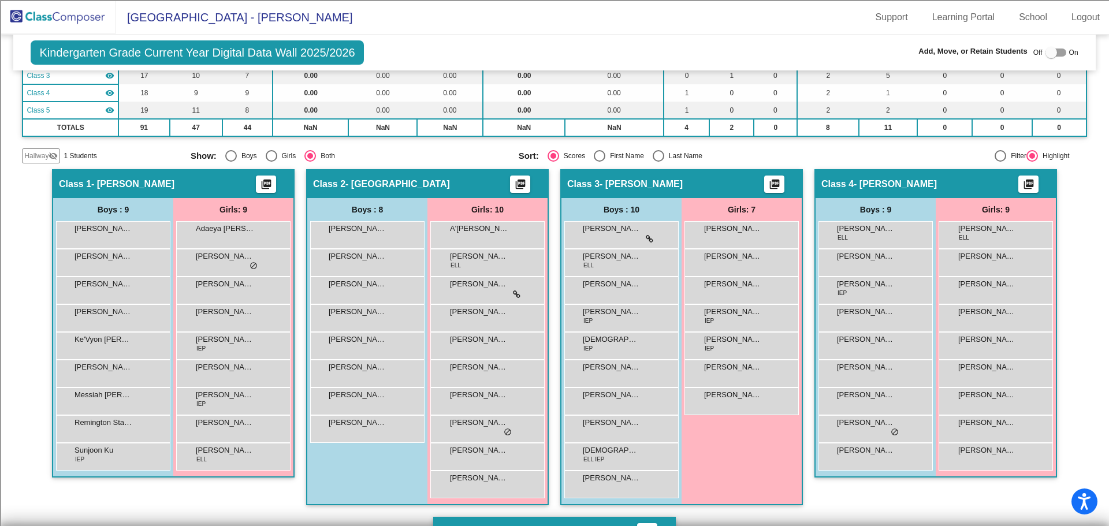
click at [1053, 54] on div at bounding box center [1055, 53] width 21 height 8
checkbox input "true"
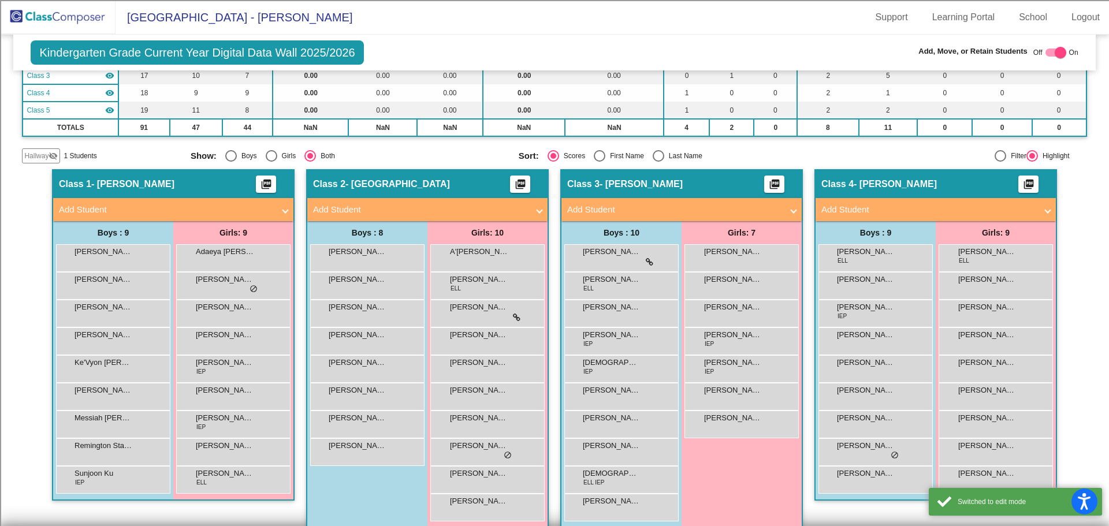
click at [50, 156] on mat-icon "visibility_off" at bounding box center [53, 155] width 9 height 9
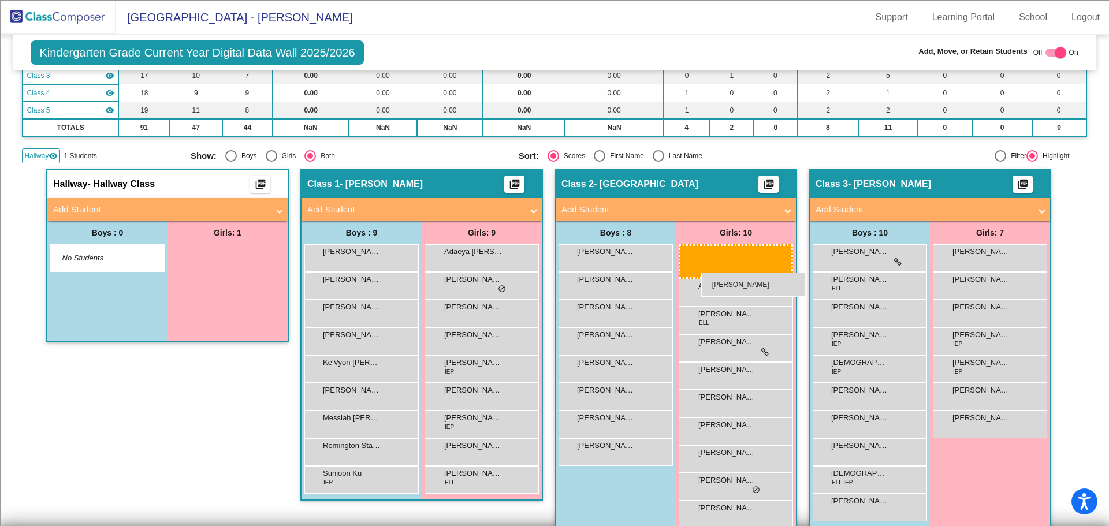
drag, startPoint x: 206, startPoint y: 260, endPoint x: 701, endPoint y: 273, distance: 495.0
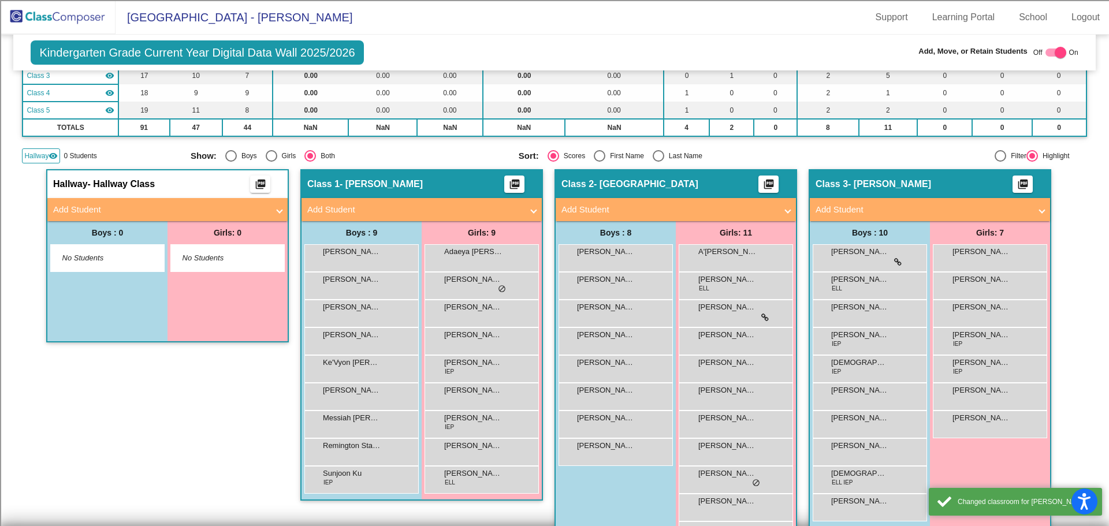
click at [61, 19] on img at bounding box center [57, 17] width 115 height 34
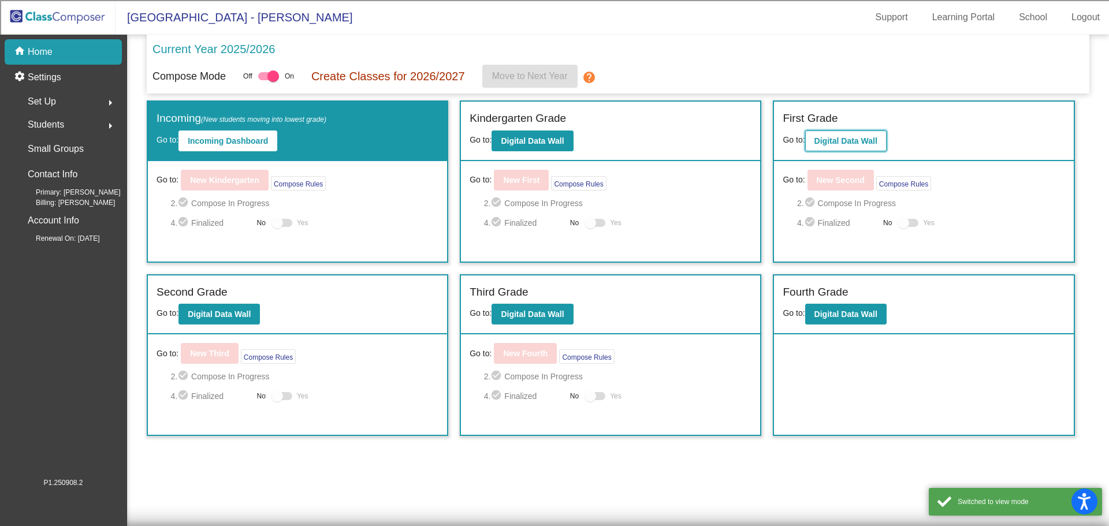
click at [831, 140] on b "Digital Data Wall" at bounding box center [845, 140] width 63 height 9
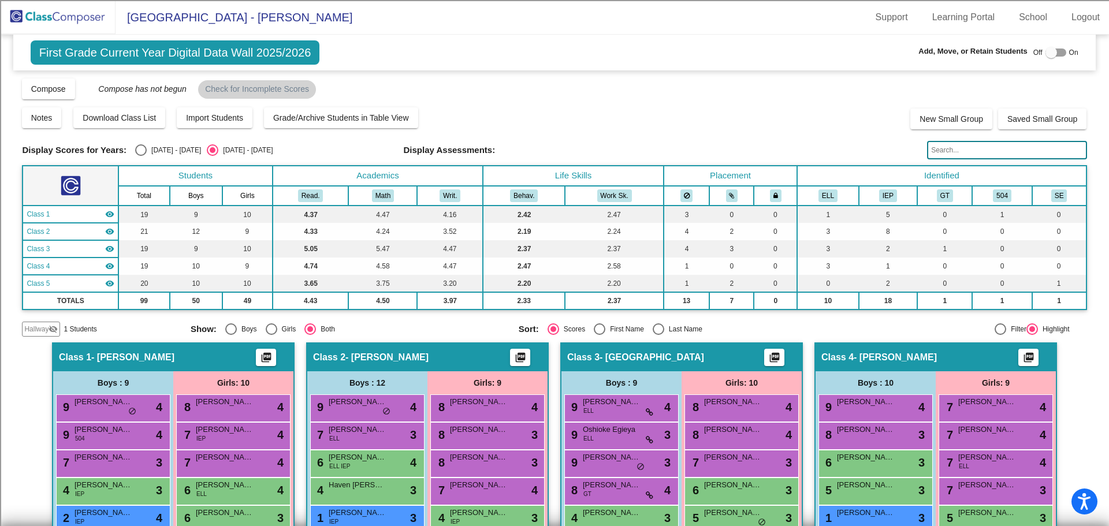
click at [43, 330] on span "Hallway" at bounding box center [36, 329] width 24 height 10
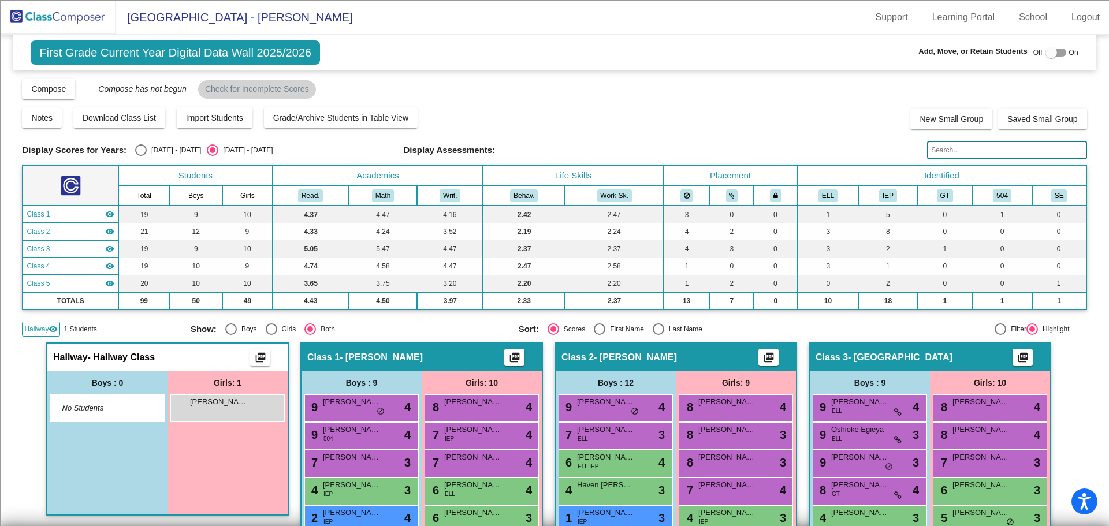
click at [1057, 53] on div at bounding box center [1055, 53] width 21 height 8
checkbox input "true"
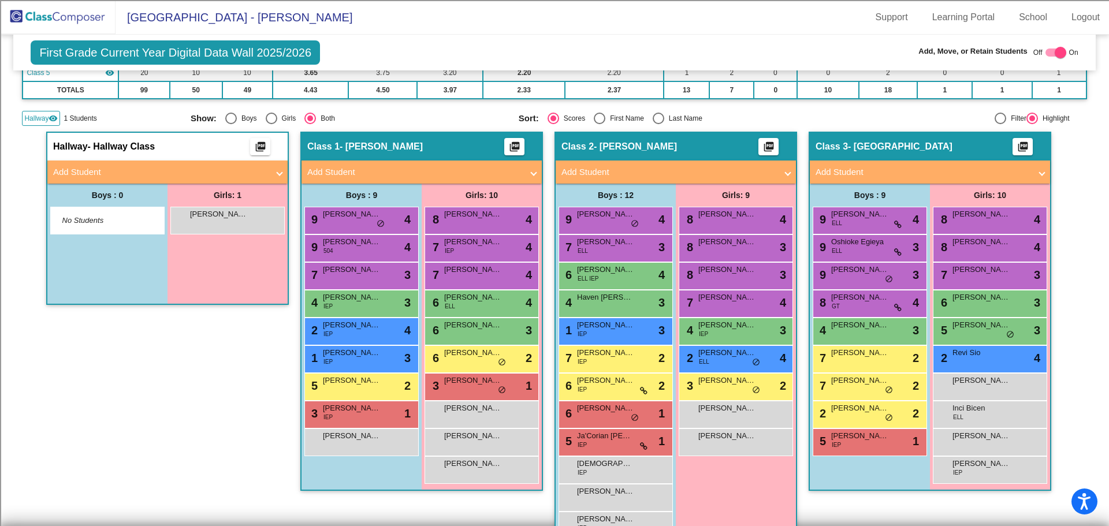
scroll to position [231, 0]
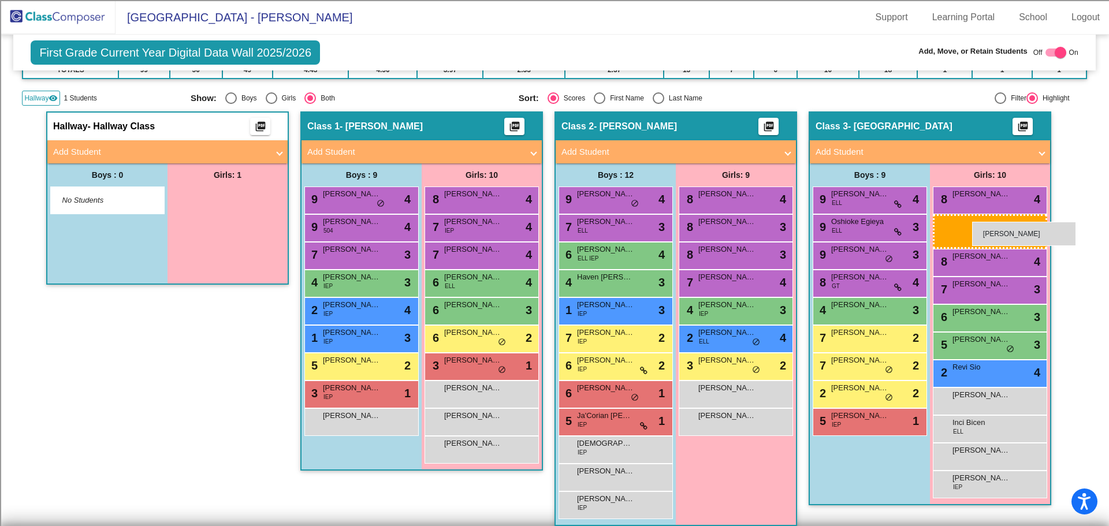
drag, startPoint x: 221, startPoint y: 202, endPoint x: 972, endPoint y: 222, distance: 751.5
